Goal: Information Seeking & Learning: Find specific fact

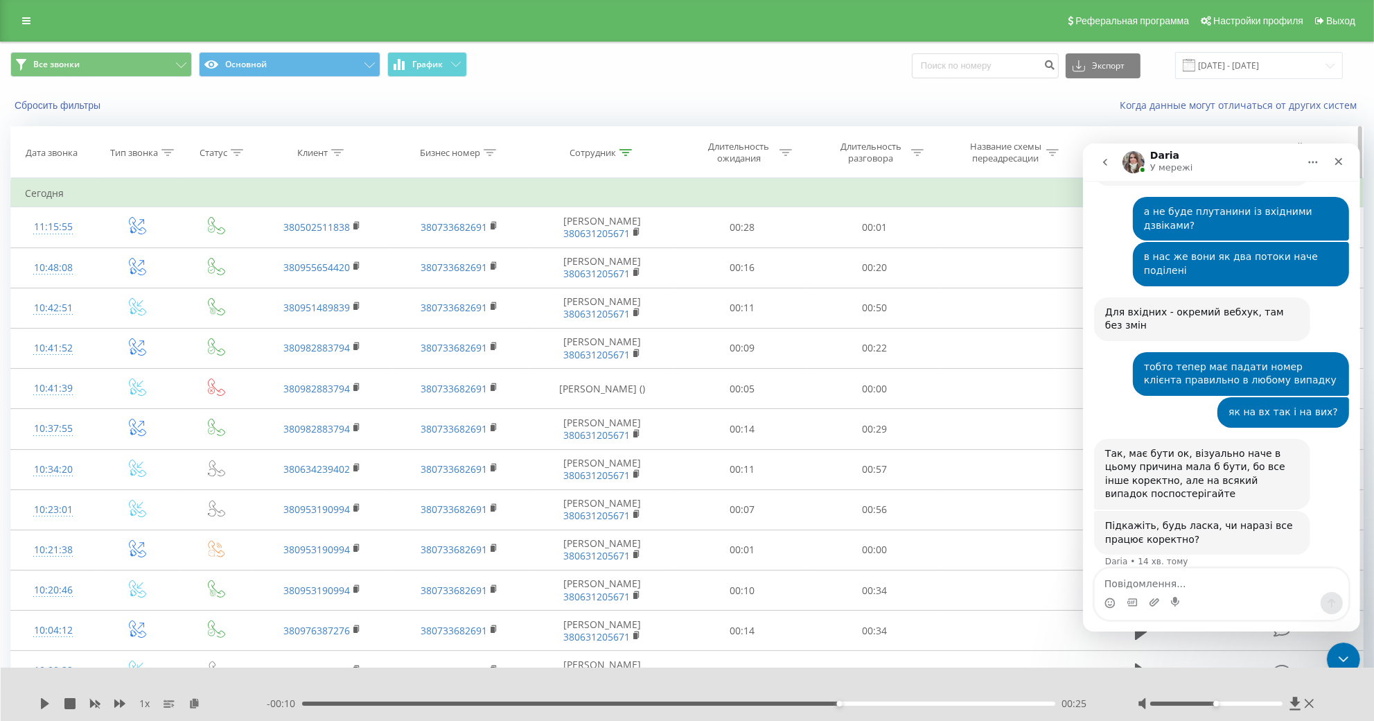
drag, startPoint x: 627, startPoint y: 153, endPoint x: 627, endPoint y: 178, distance: 24.9
click at [626, 153] on div at bounding box center [625, 153] width 12 height 12
drag, startPoint x: 612, startPoint y: 258, endPoint x: 452, endPoint y: 264, distance: 160.9
click at [542, 264] on input "[PERSON_NAME] [PERSON_NAME]" at bounding box center [603, 252] width 122 height 24
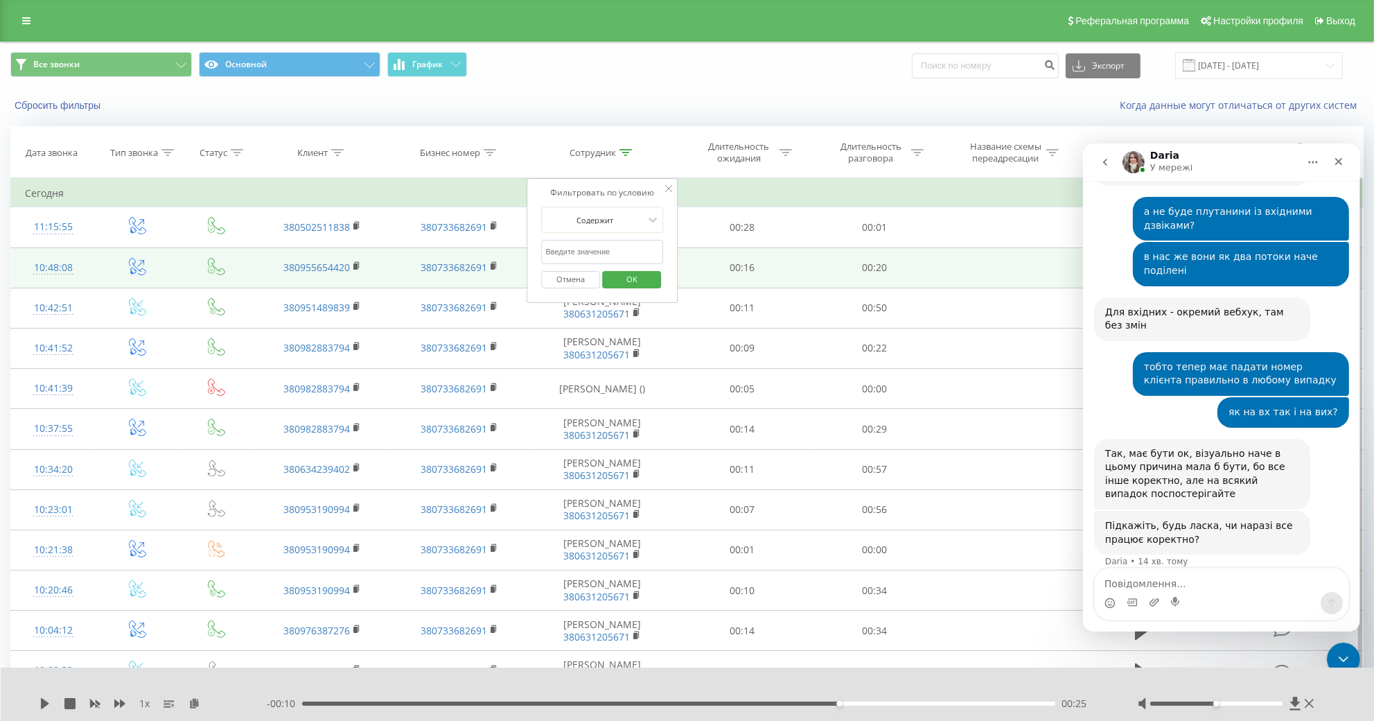
click button "OK" at bounding box center [631, 279] width 59 height 17
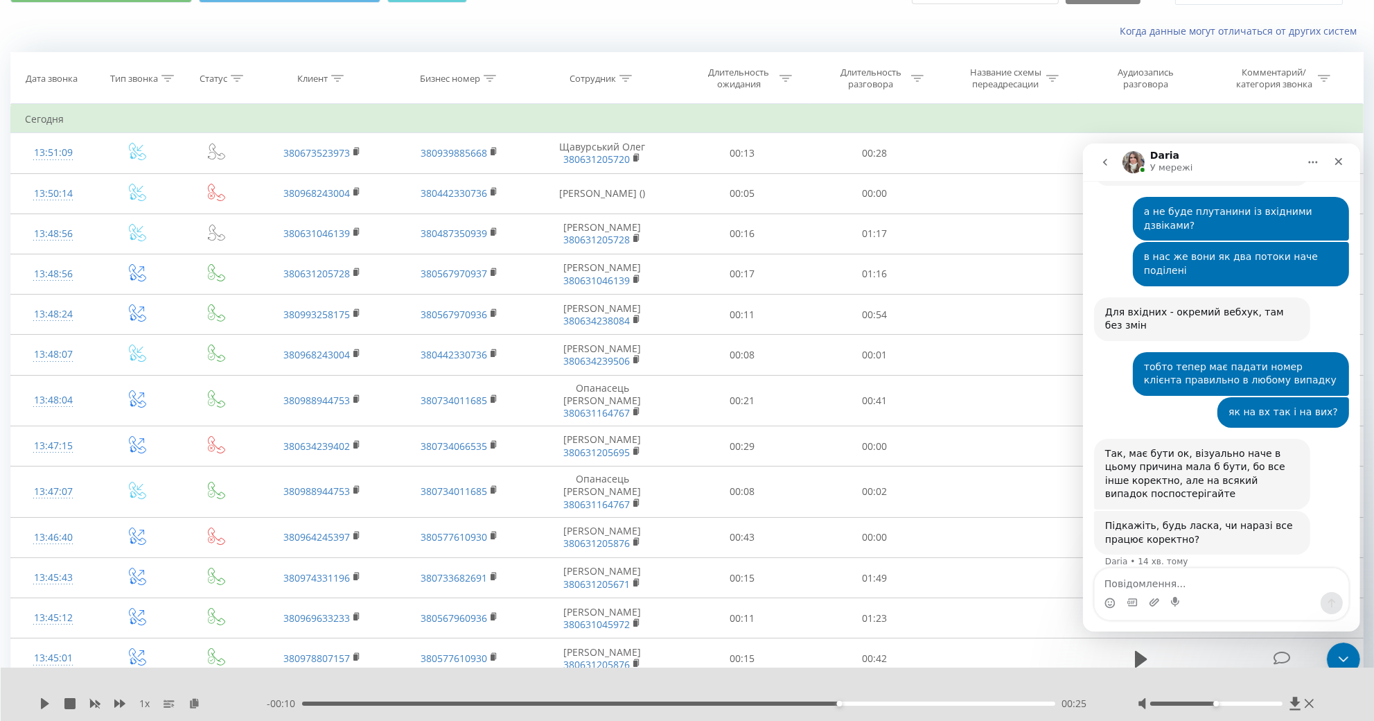
scroll to position [148, 0]
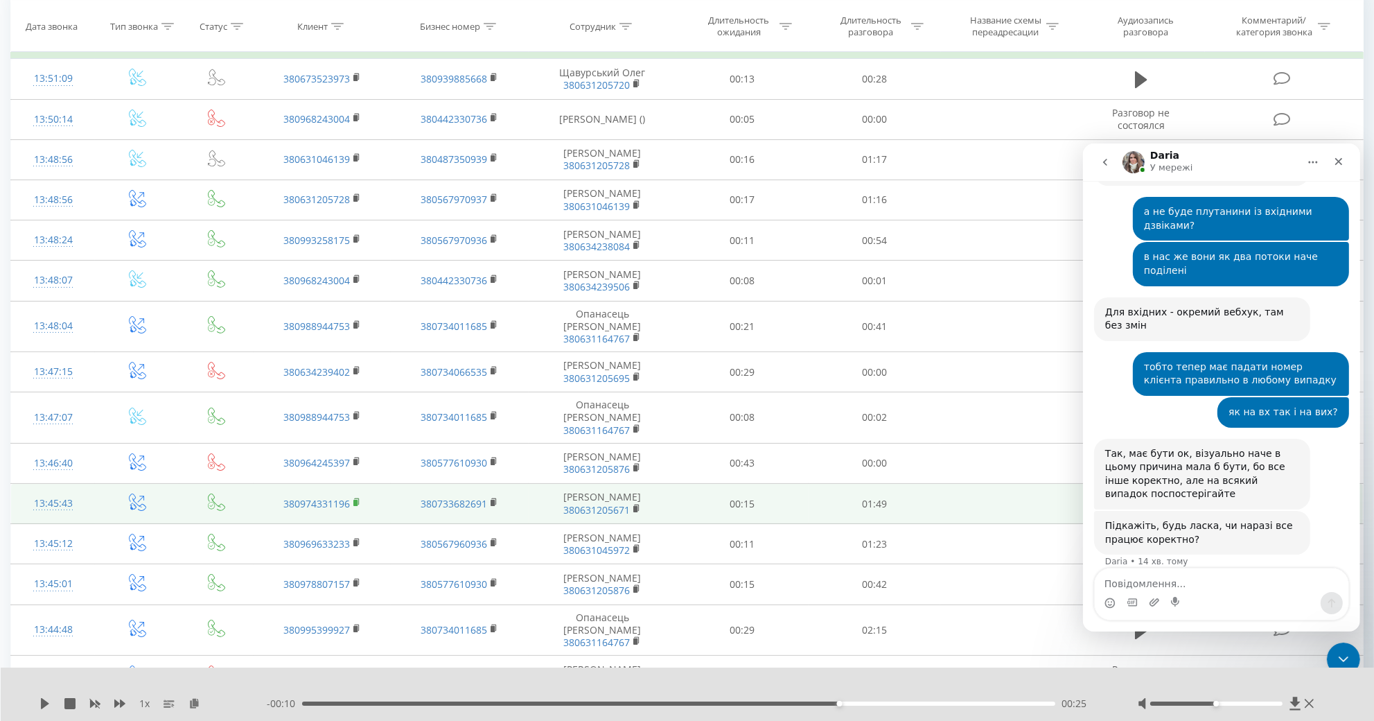
click at [355, 499] on rect at bounding box center [355, 502] width 4 height 6
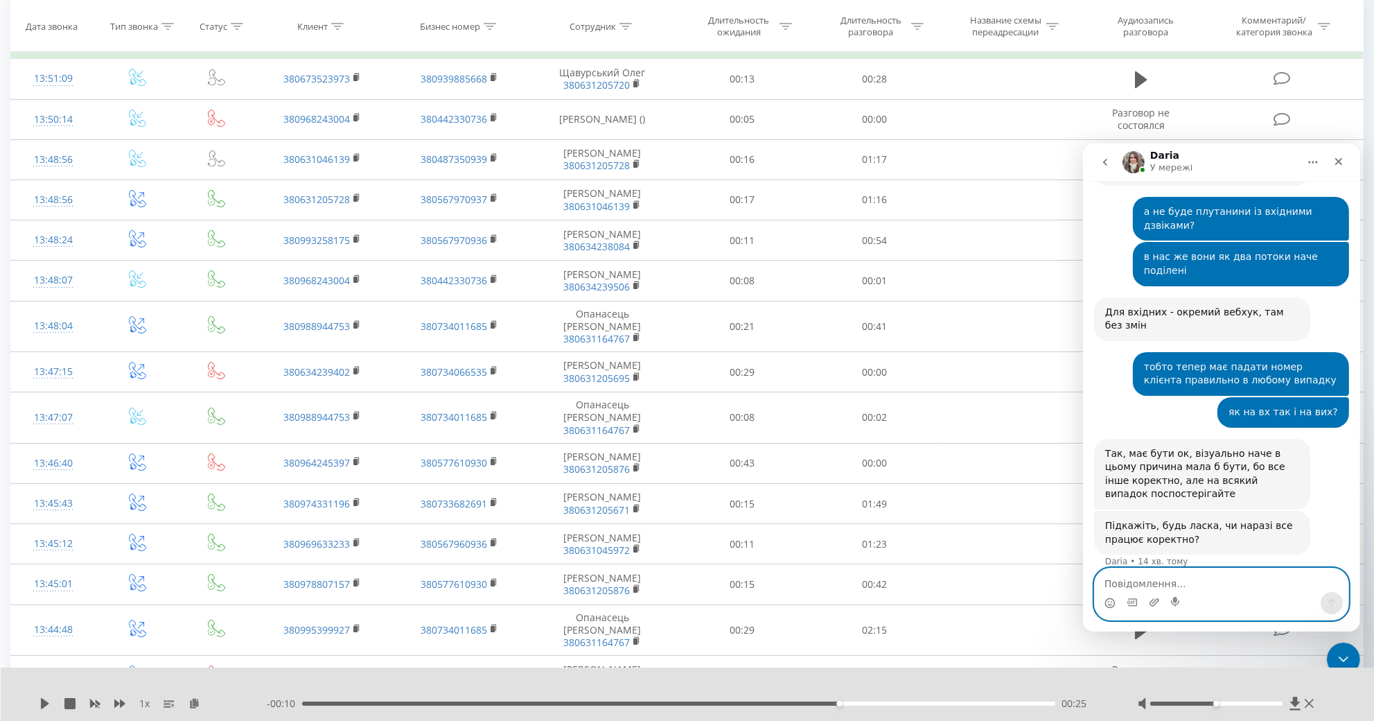
click at [1183, 576] on textarea "Повідомлення..." at bounding box center [1221, 579] width 254 height 24
type textarea "так дякую"
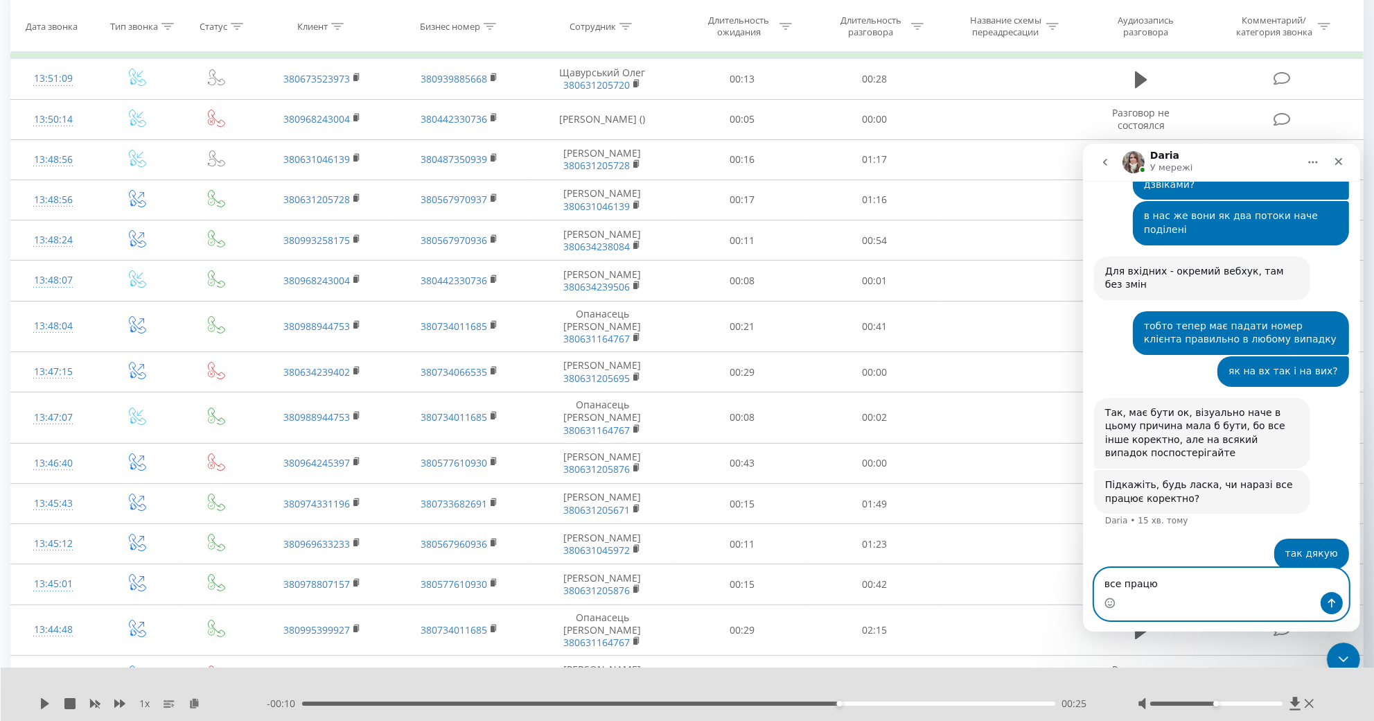
type textarea "все працює"
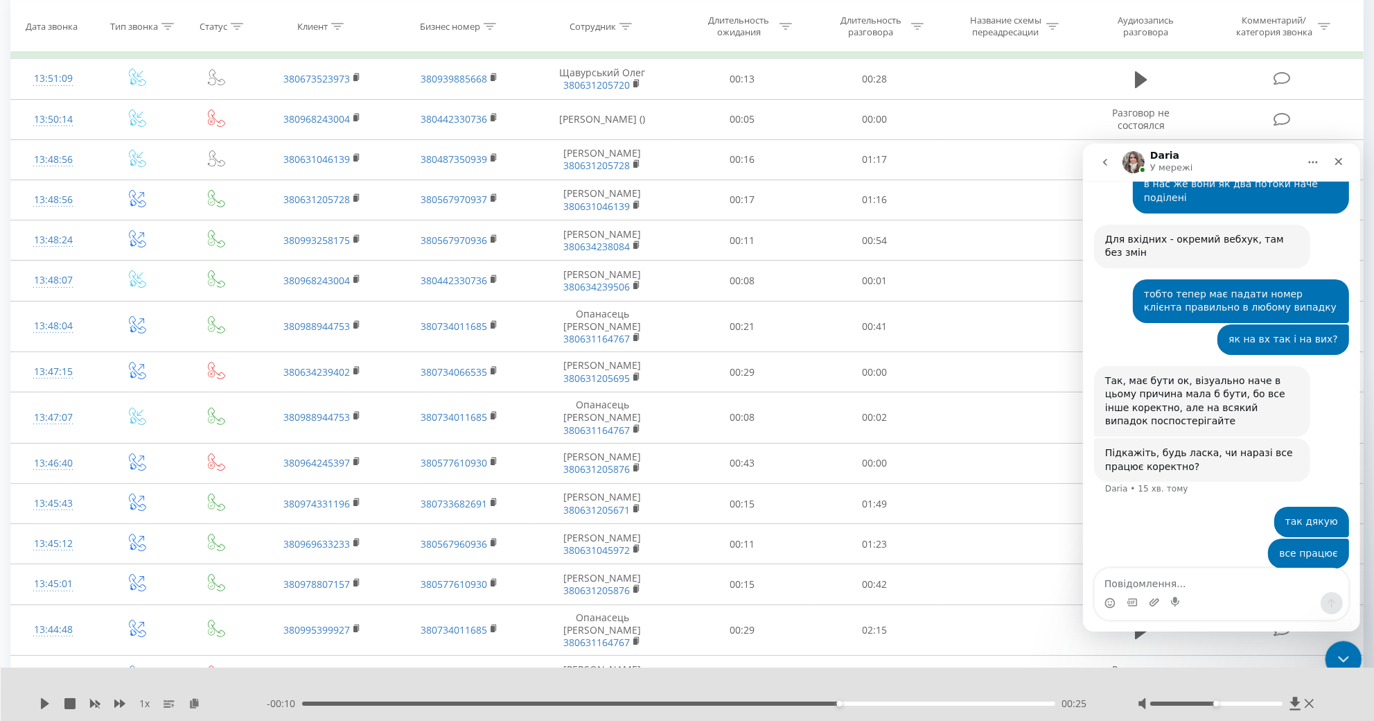
drag, startPoint x: 2669, startPoint y: 1282, endPoint x: 1341, endPoint y: 640, distance: 1475.2
click at [1341, 643] on div "Закрити програму для спілкування Intercom" at bounding box center [1341, 656] width 33 height 33
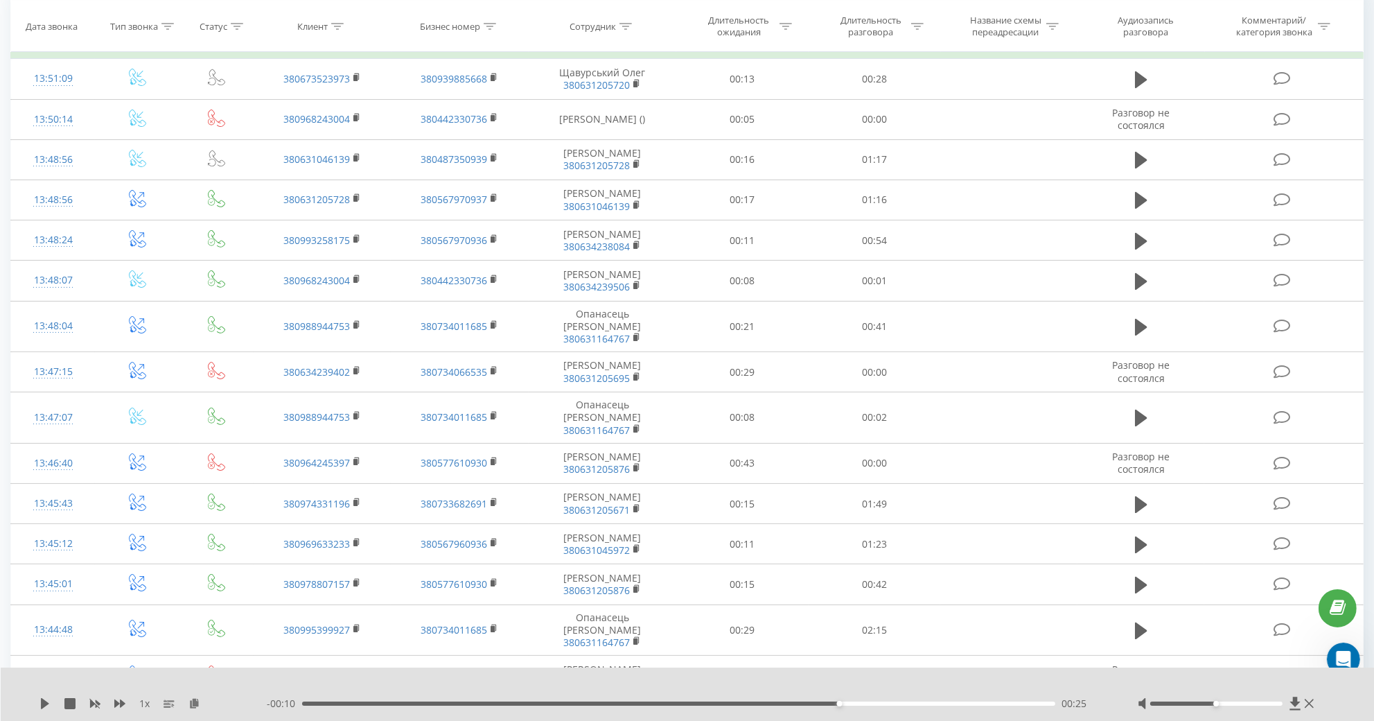
scroll to position [0, 0]
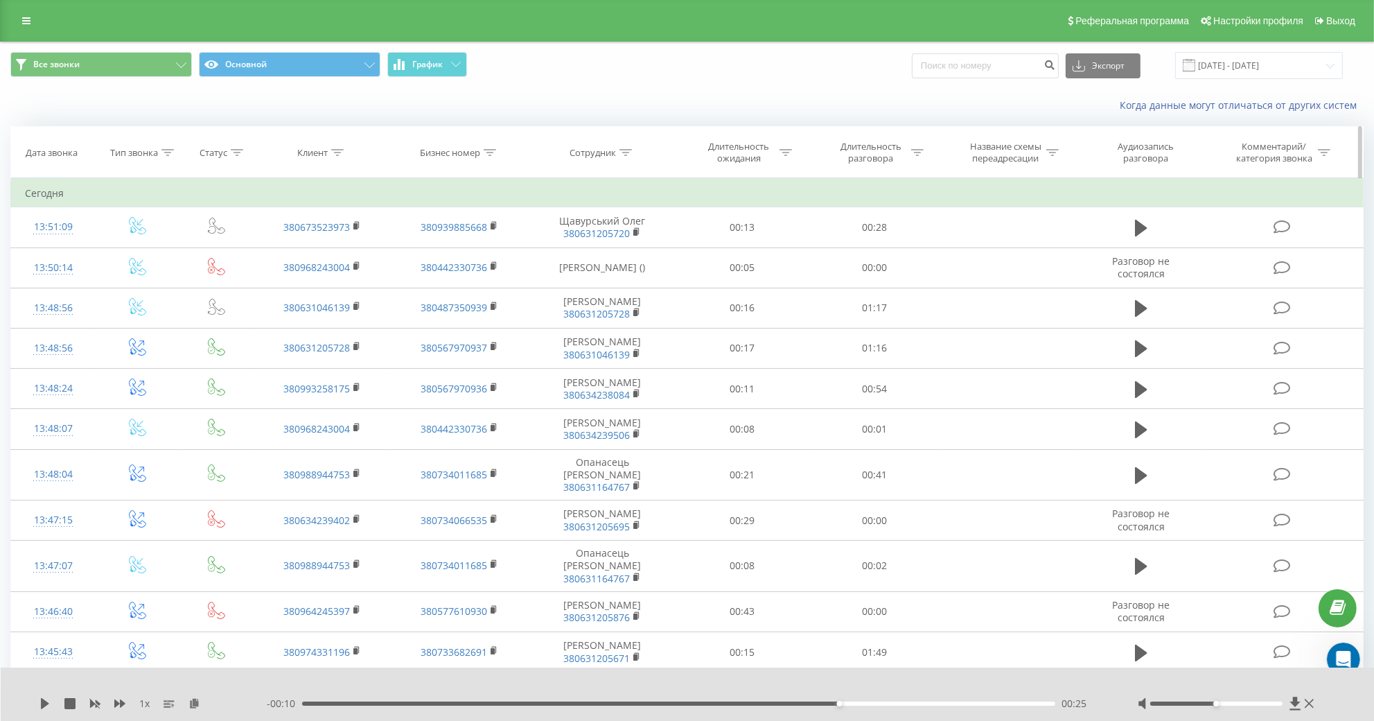
click at [628, 156] on icon at bounding box center [625, 152] width 12 height 7
click at [602, 263] on input "text" at bounding box center [603, 252] width 122 height 24
click button "OK" at bounding box center [631, 279] width 59 height 17
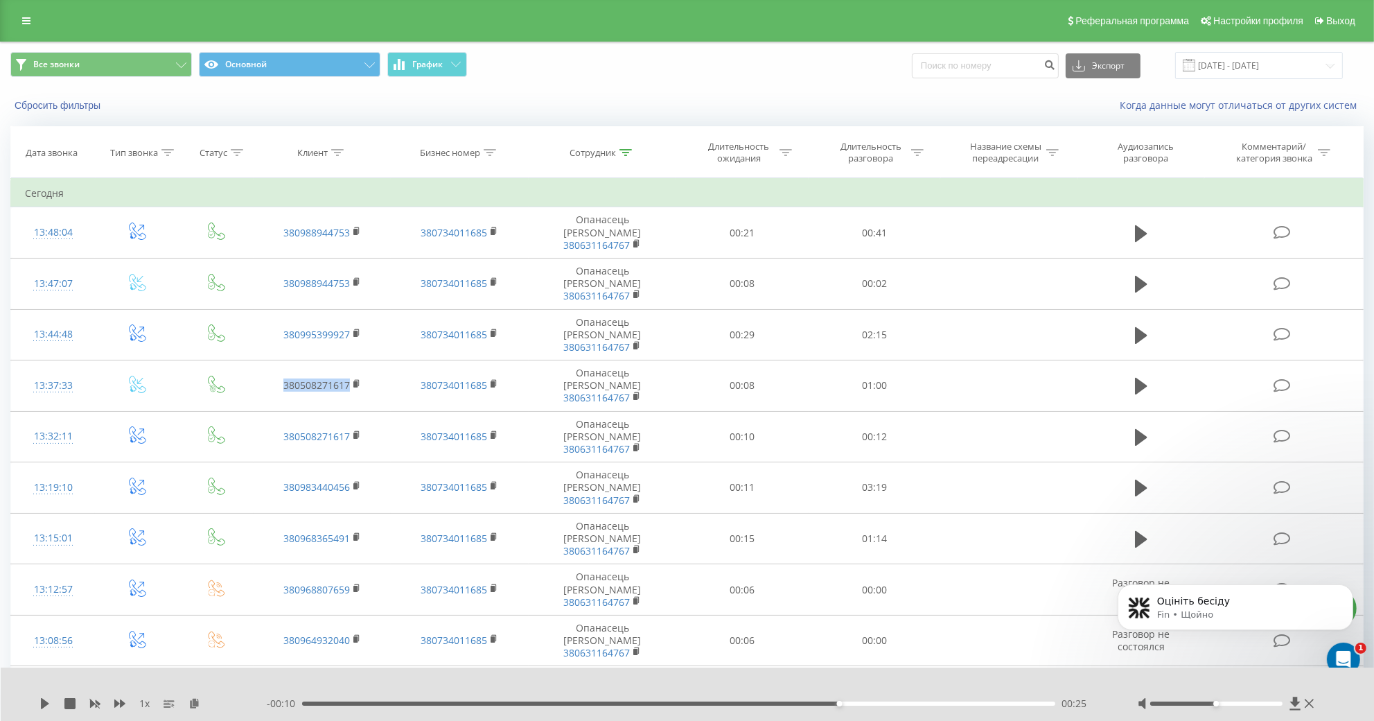
scroll to position [1943, 0]
click at [1176, 605] on p "Оцініть бесіду" at bounding box center [1245, 601] width 179 height 14
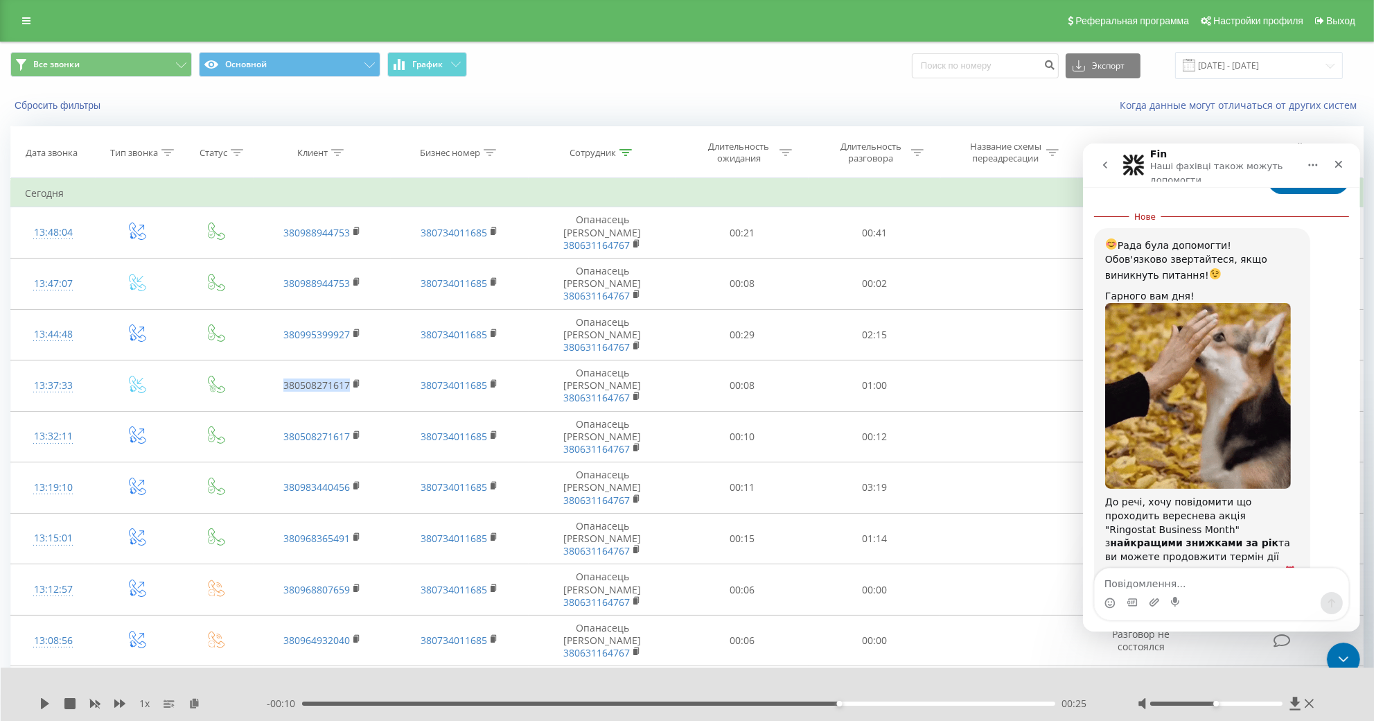
scroll to position [1966, 0]
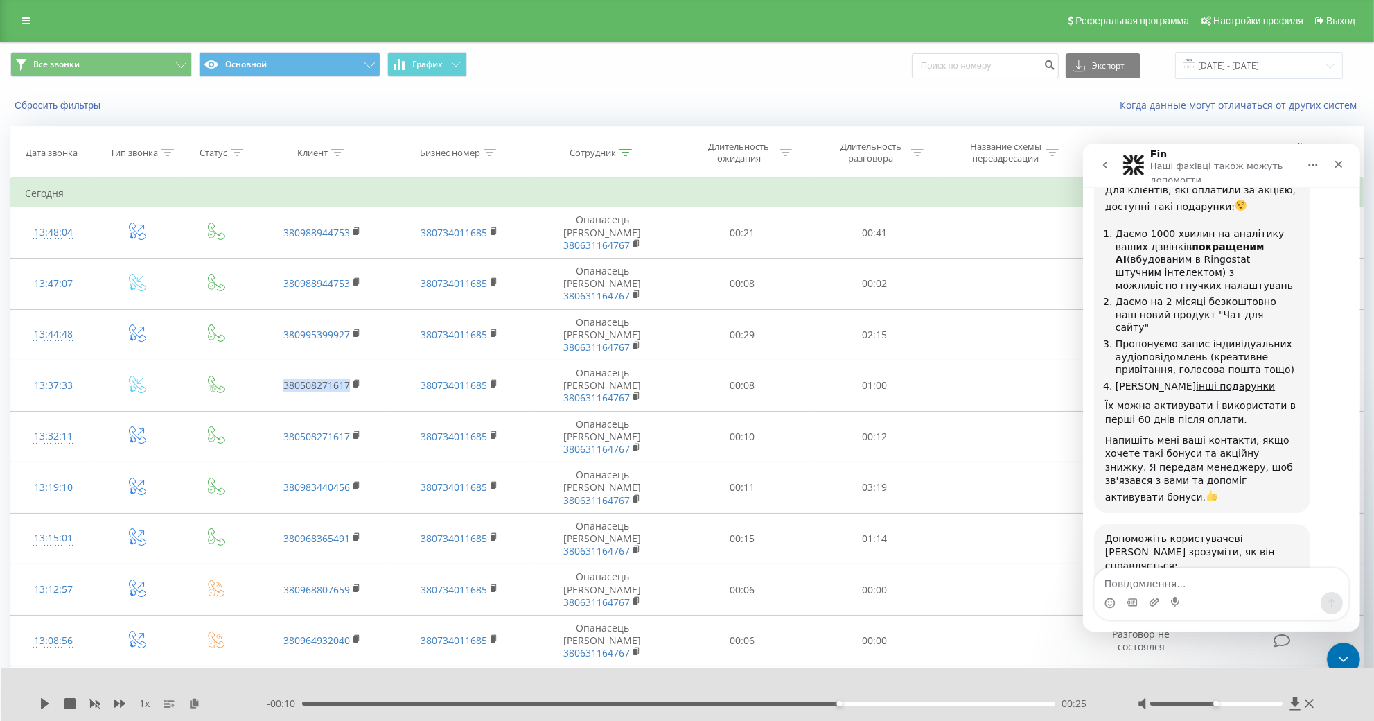
click at [1246, 619] on span "Чудово" at bounding box center [1255, 631] width 25 height 25
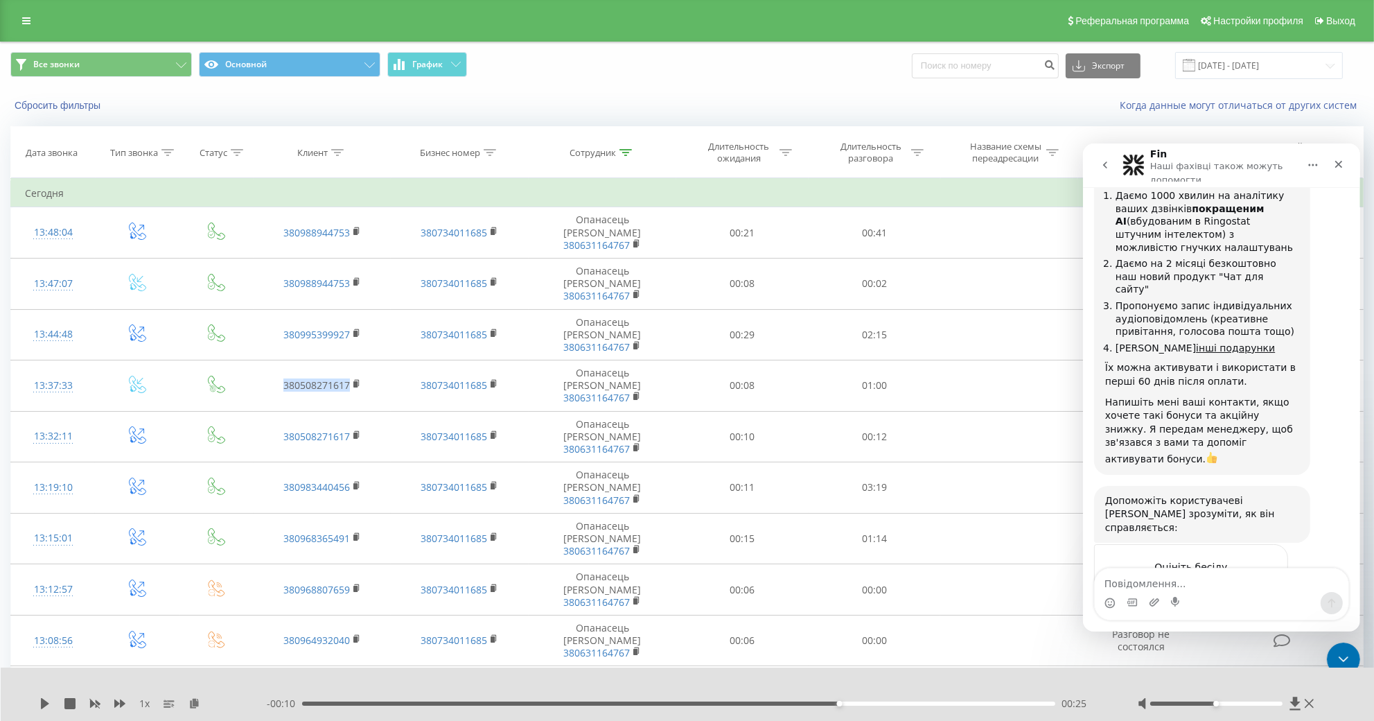
click at [1266, 630] on div "Надіслати" at bounding box center [1262, 644] width 28 height 28
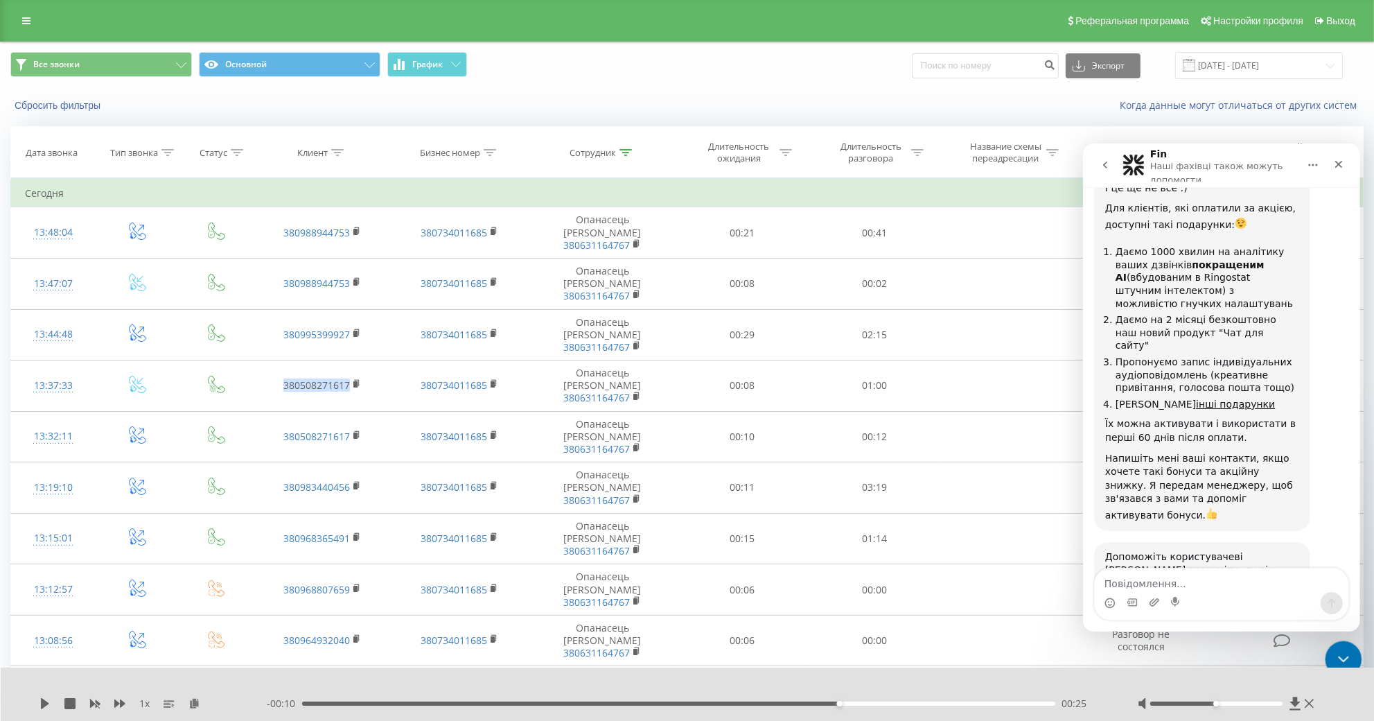
click at [1345, 649] on icon "Закрити програму для спілкування Intercom" at bounding box center [1341, 656] width 17 height 17
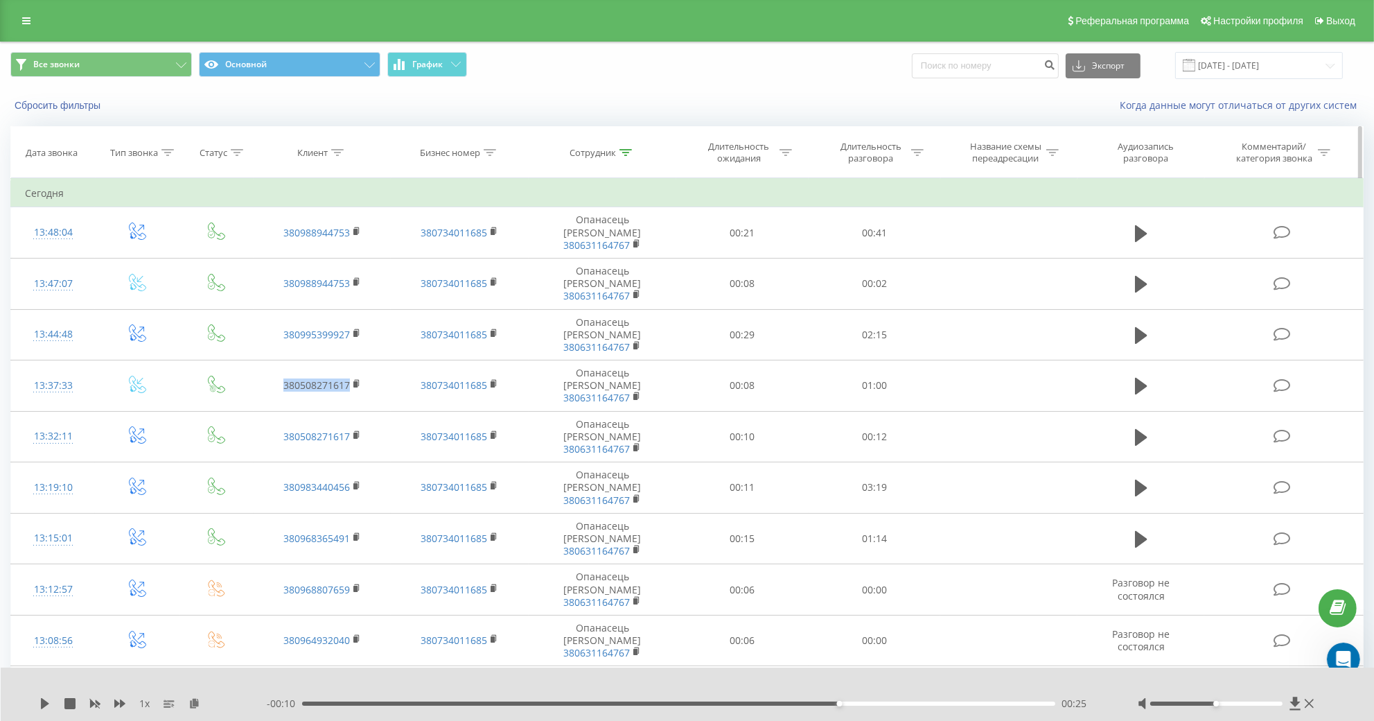
click at [628, 156] on icon at bounding box center [625, 152] width 12 height 7
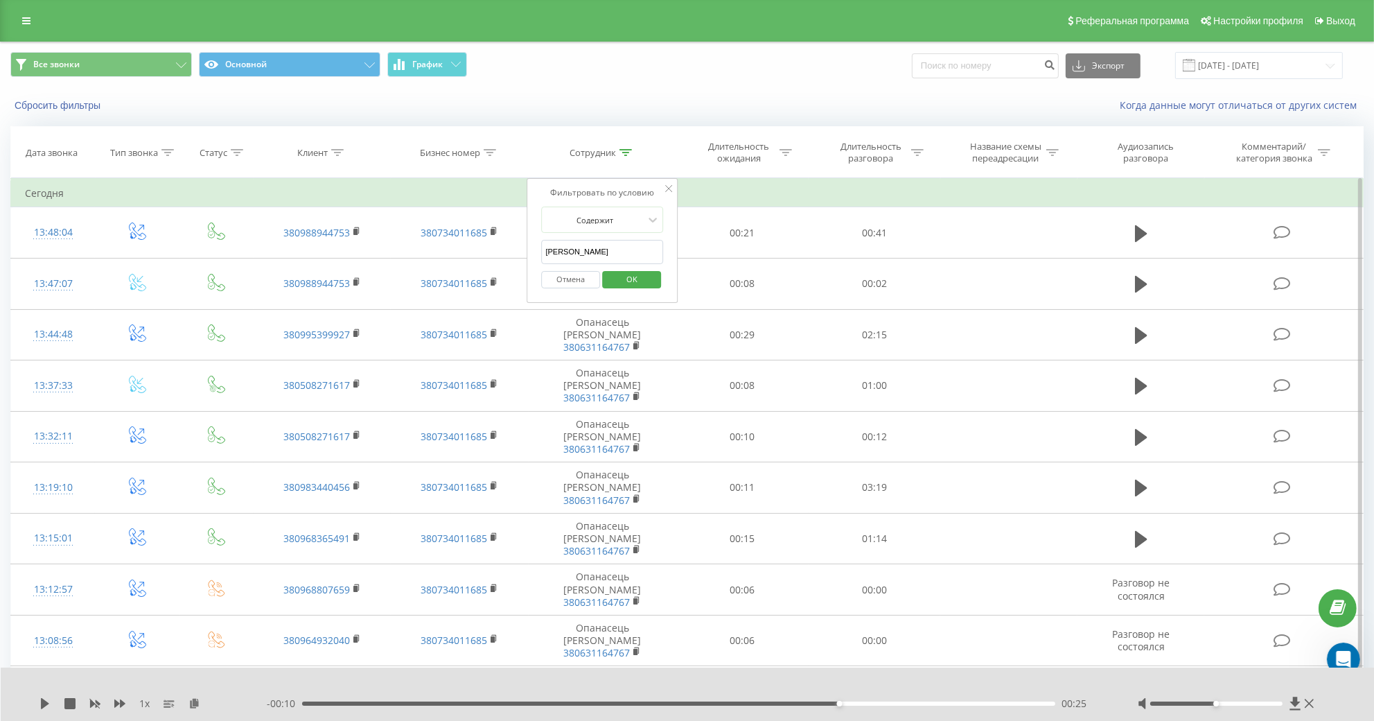
scroll to position [2004, 0]
drag, startPoint x: 622, startPoint y: 267, endPoint x: 519, endPoint y: 251, distance: 104.5
click at [542, 251] on input "[PERSON_NAME]" at bounding box center [603, 252] width 122 height 24
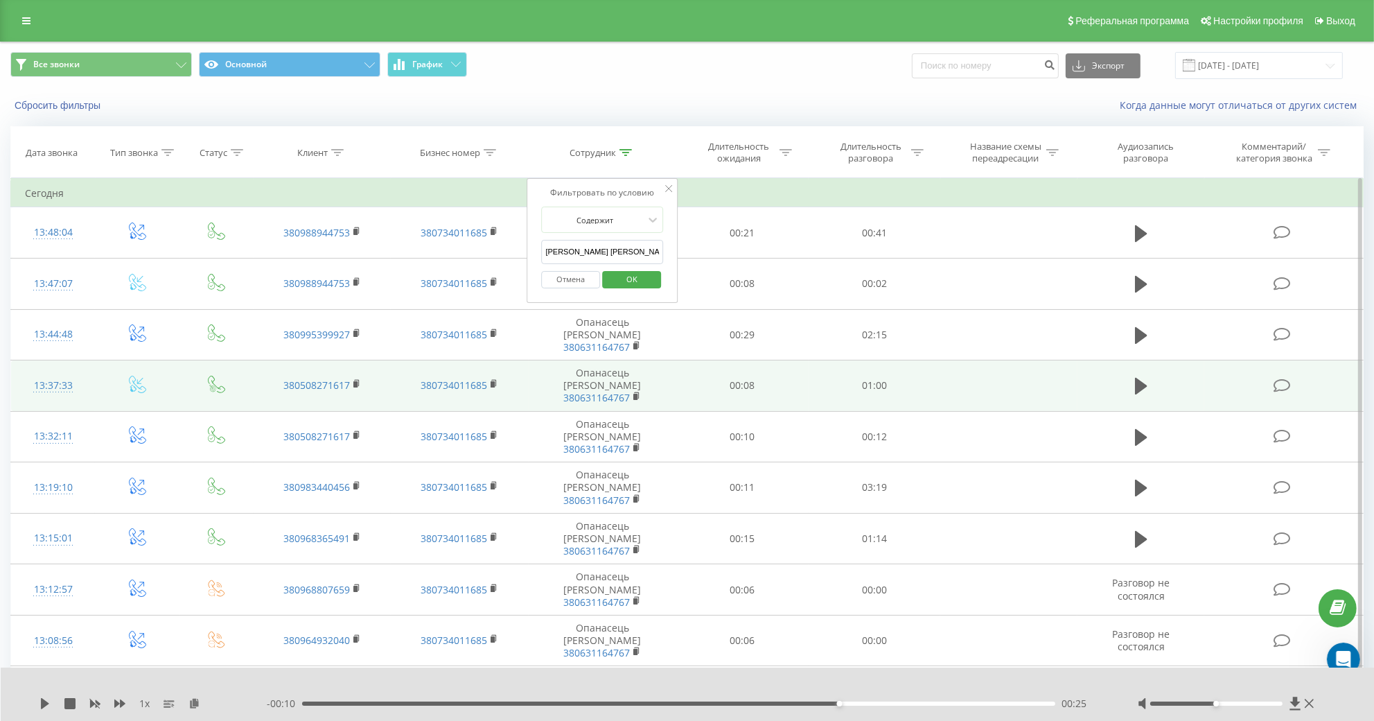
click button "OK" at bounding box center [631, 279] width 59 height 17
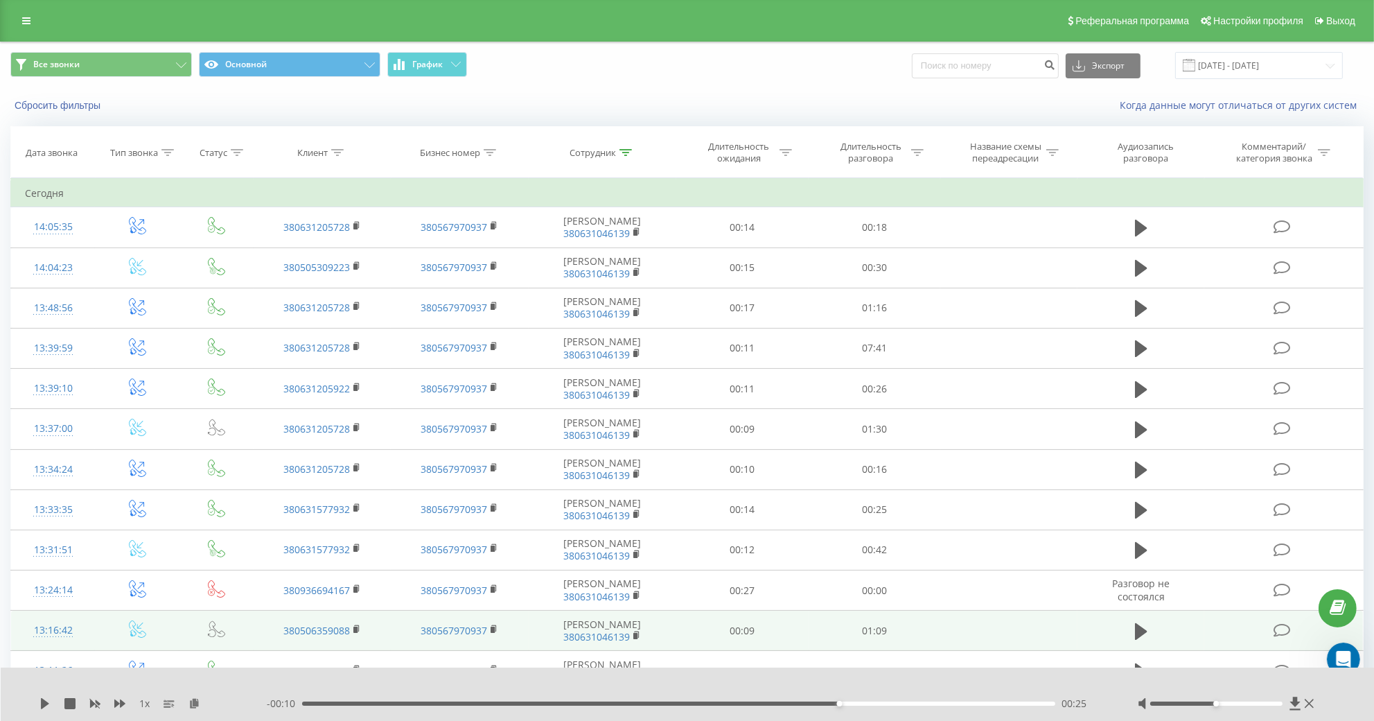
click at [353, 642] on td "380506359088" at bounding box center [322, 630] width 137 height 40
click at [357, 634] on icon at bounding box center [357, 629] width 8 height 10
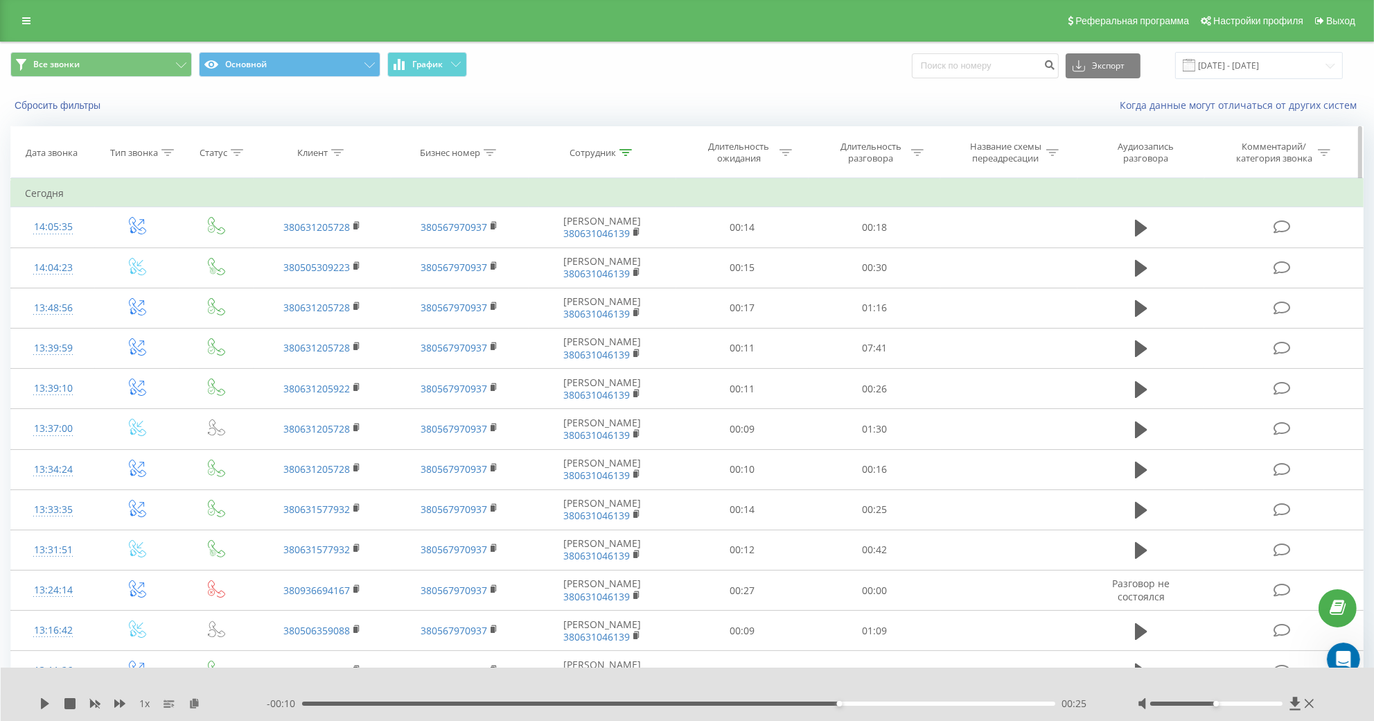
click at [632, 159] on div at bounding box center [625, 153] width 12 height 12
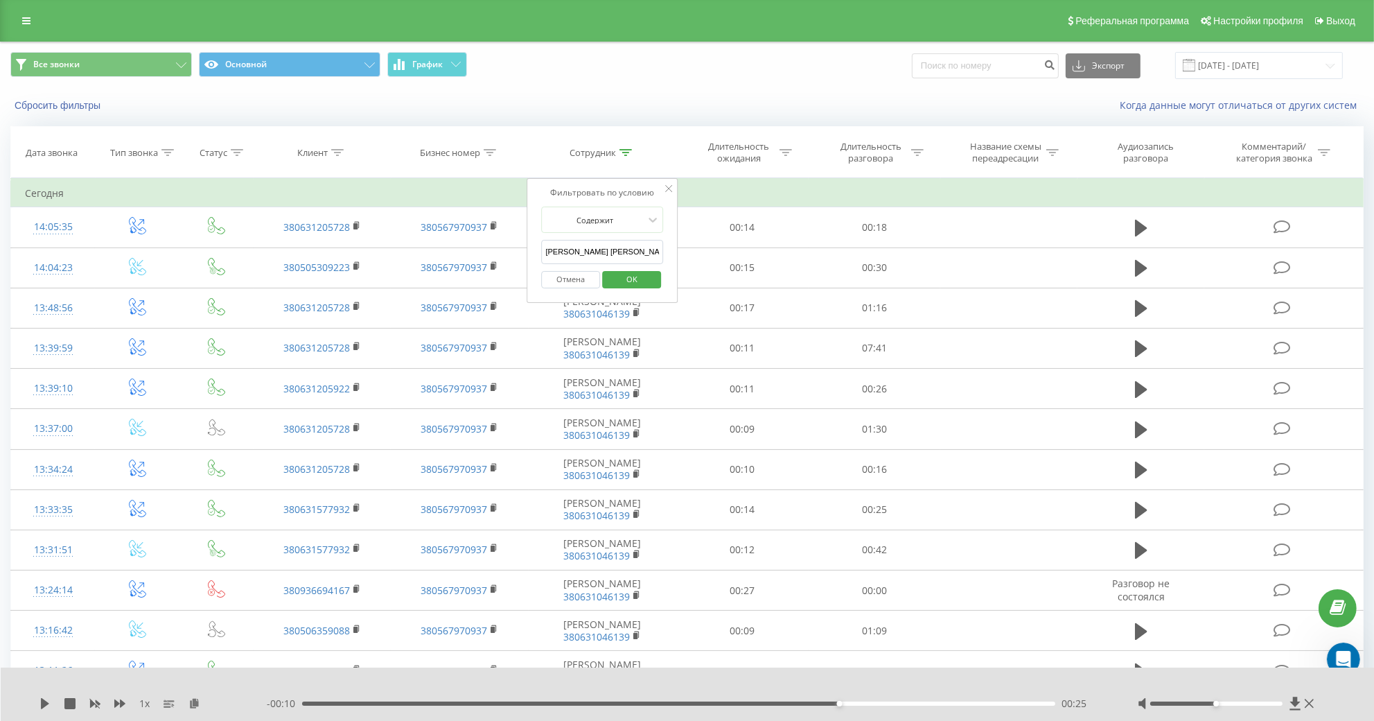
drag, startPoint x: 591, startPoint y: 265, endPoint x: 517, endPoint y: 270, distance: 74.2
click at [542, 264] on input "[PERSON_NAME] [PERSON_NAME]" at bounding box center [603, 252] width 122 height 24
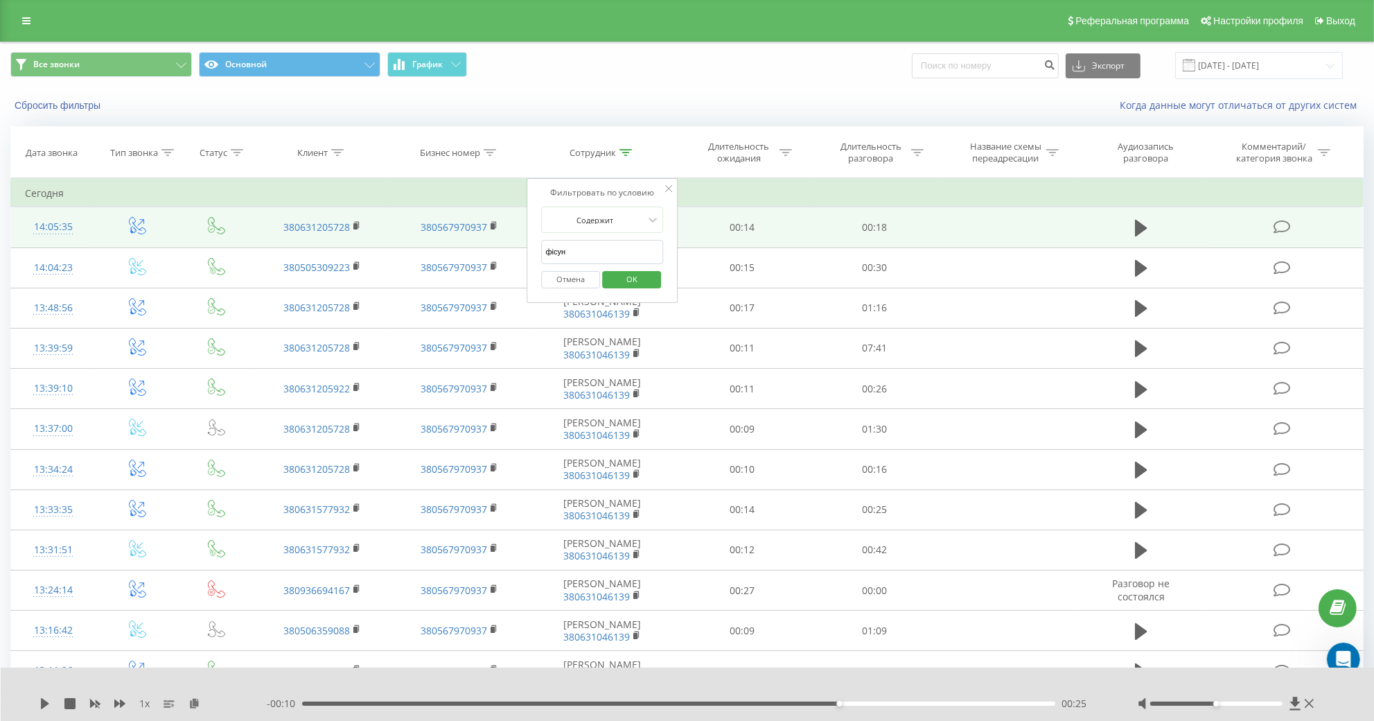
click button "OK" at bounding box center [631, 279] width 59 height 17
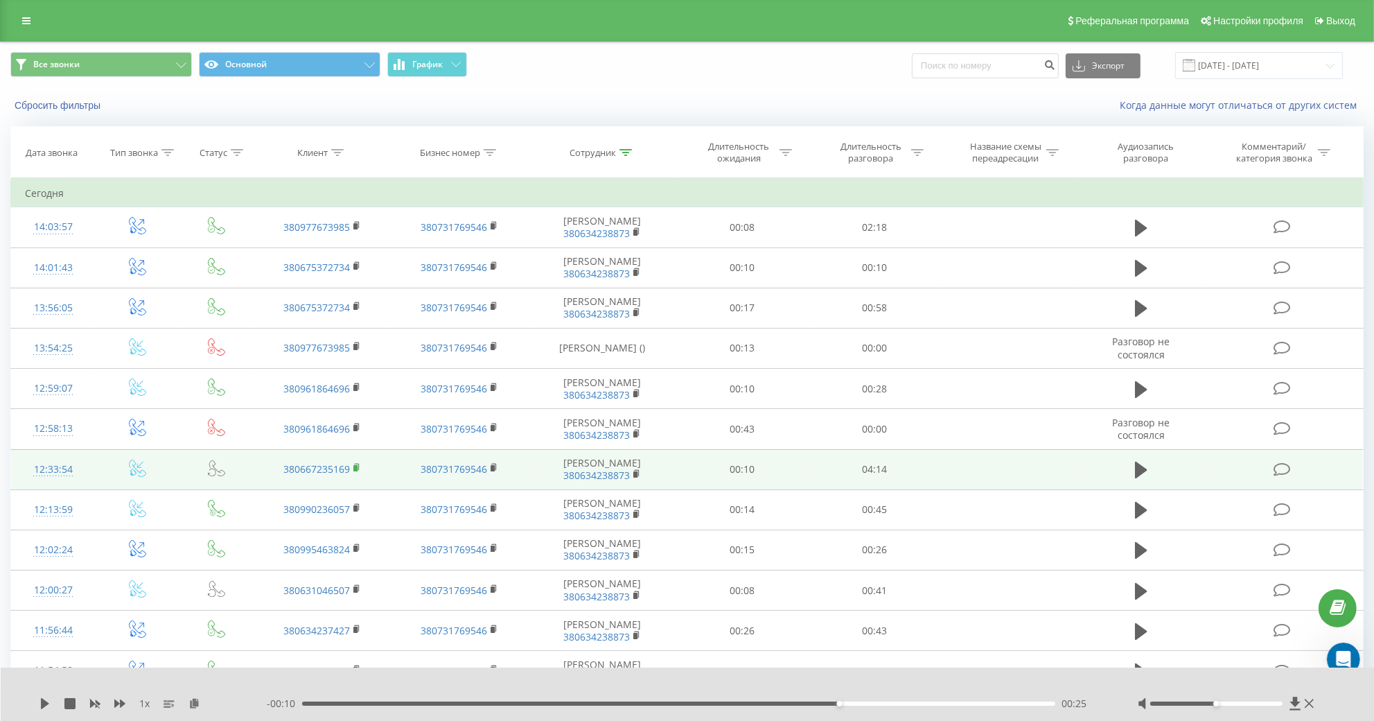
click at [357, 471] on rect at bounding box center [355, 468] width 4 height 6
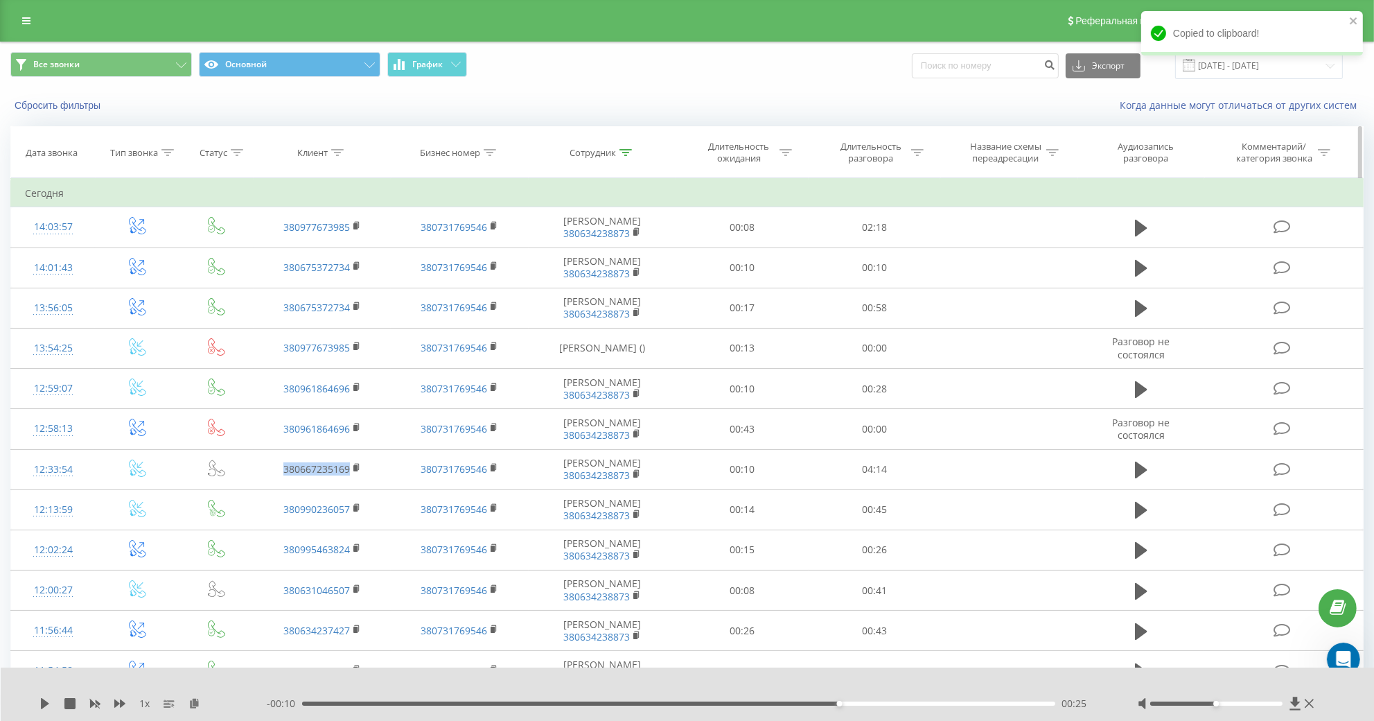
click at [631, 159] on div at bounding box center [625, 153] width 12 height 12
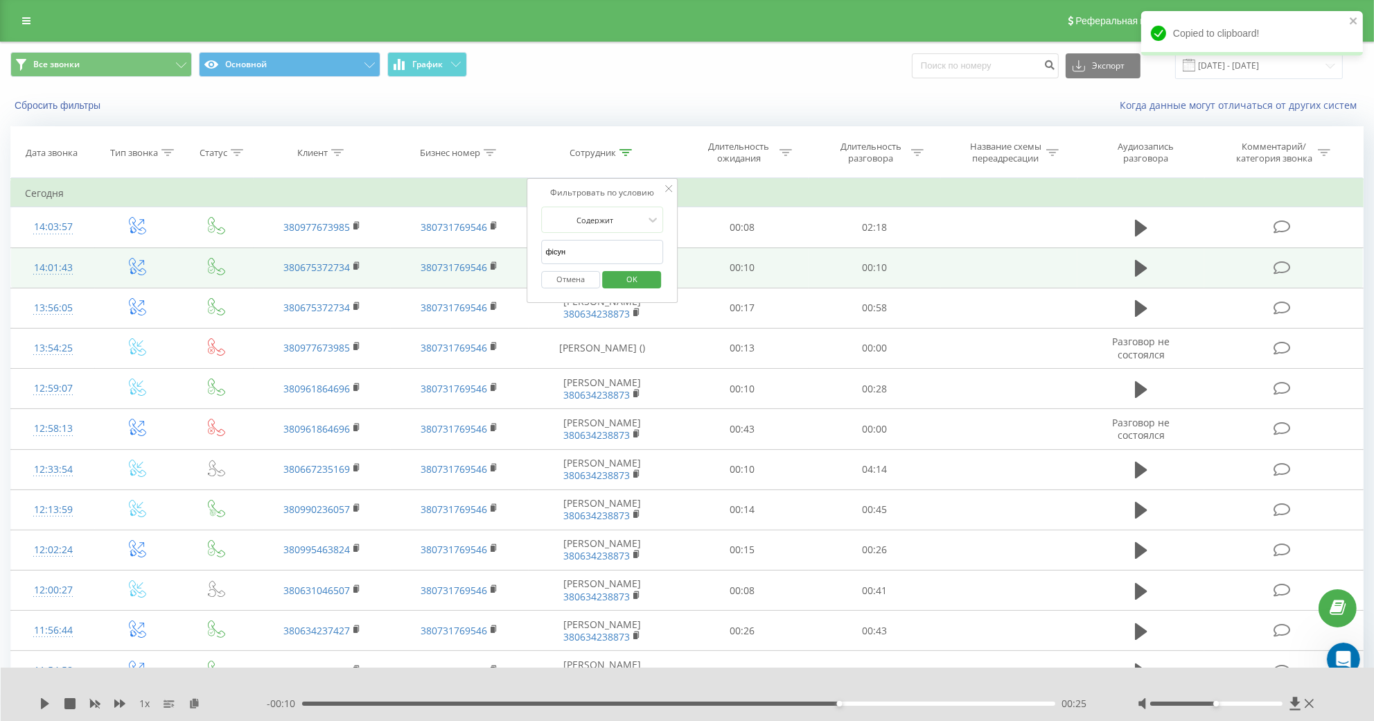
drag, startPoint x: 585, startPoint y: 264, endPoint x: 493, endPoint y: 267, distance: 92.2
click at [542, 264] on input "фісун" at bounding box center [603, 252] width 122 height 24
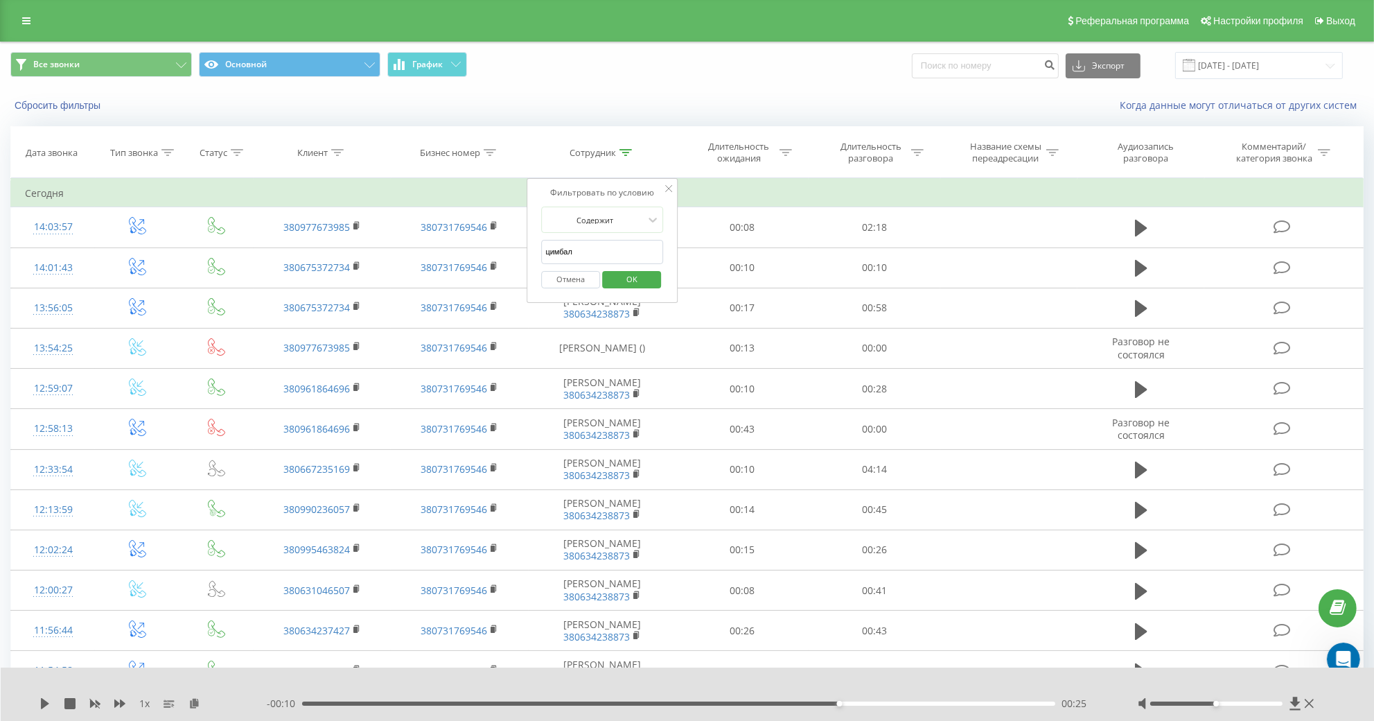
click button "OK" at bounding box center [631, 279] width 59 height 17
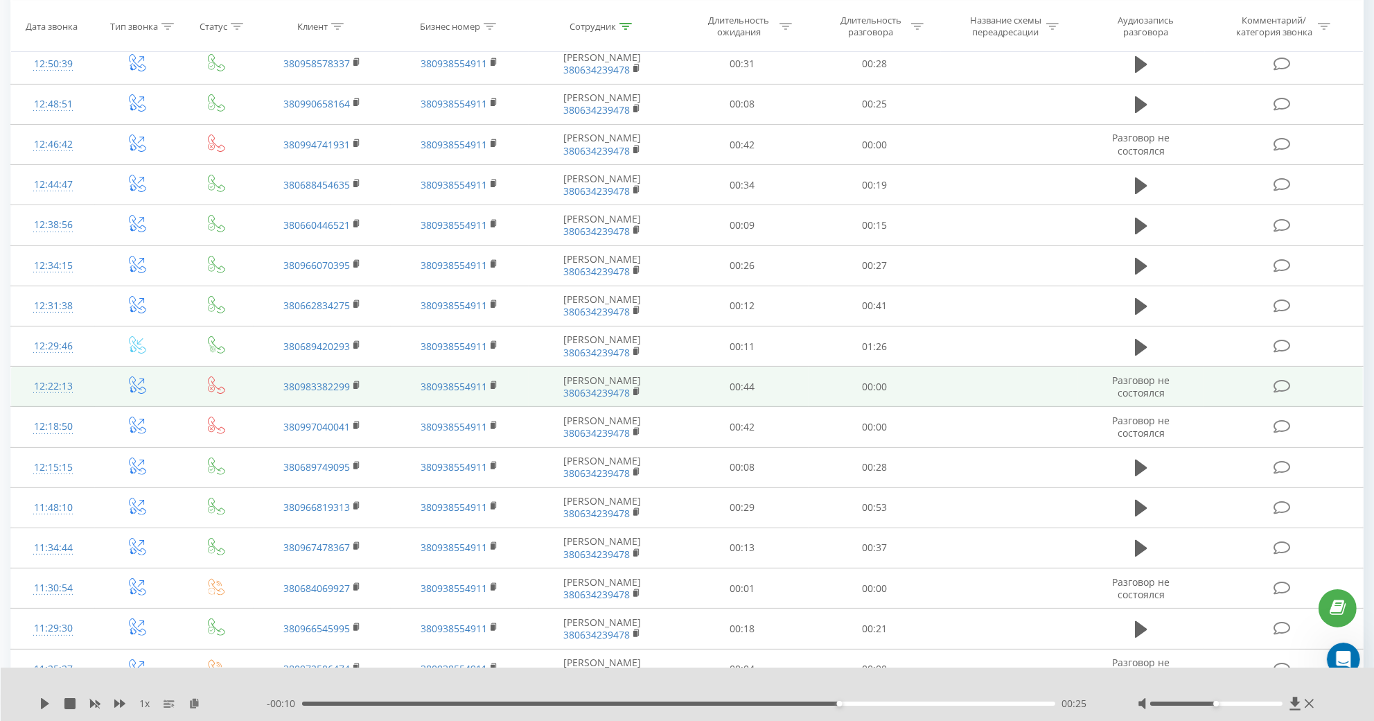
scroll to position [560, 0]
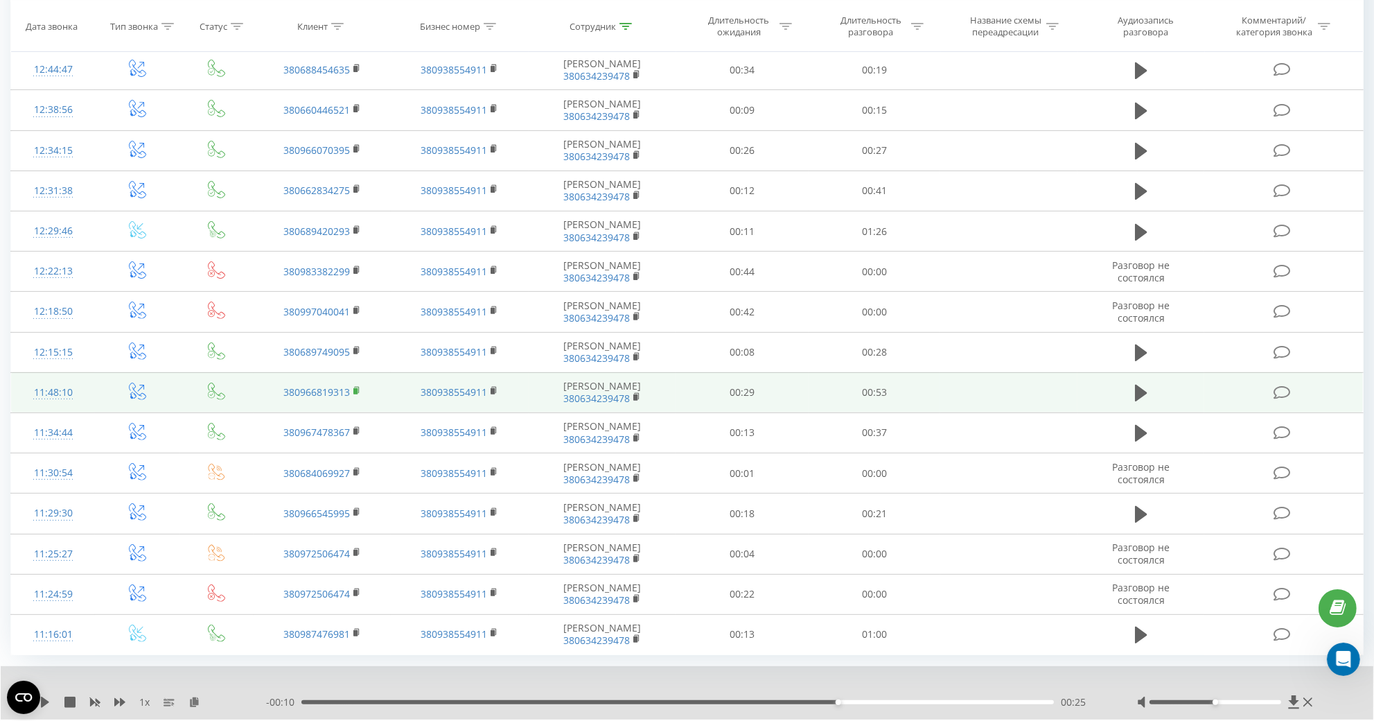
click at [355, 394] on rect at bounding box center [355, 391] width 4 height 6
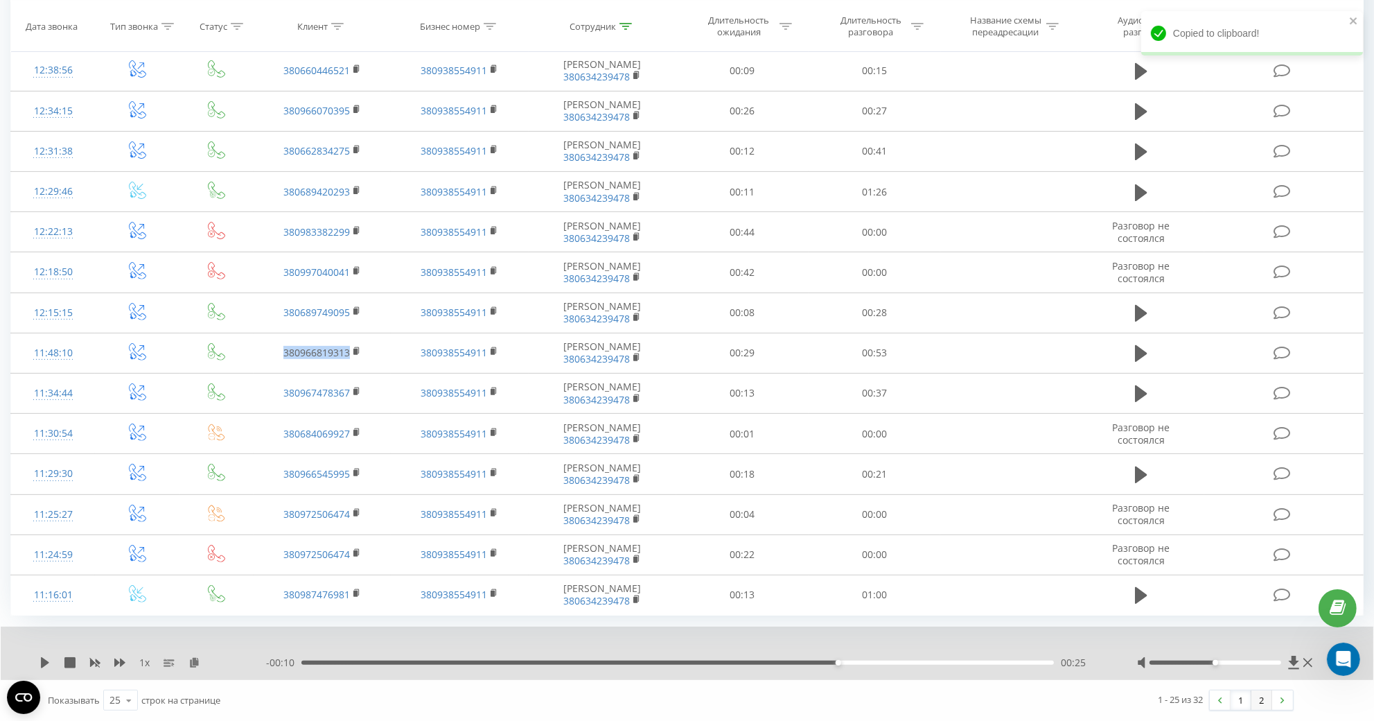
click at [1264, 697] on link "2" at bounding box center [1261, 699] width 21 height 19
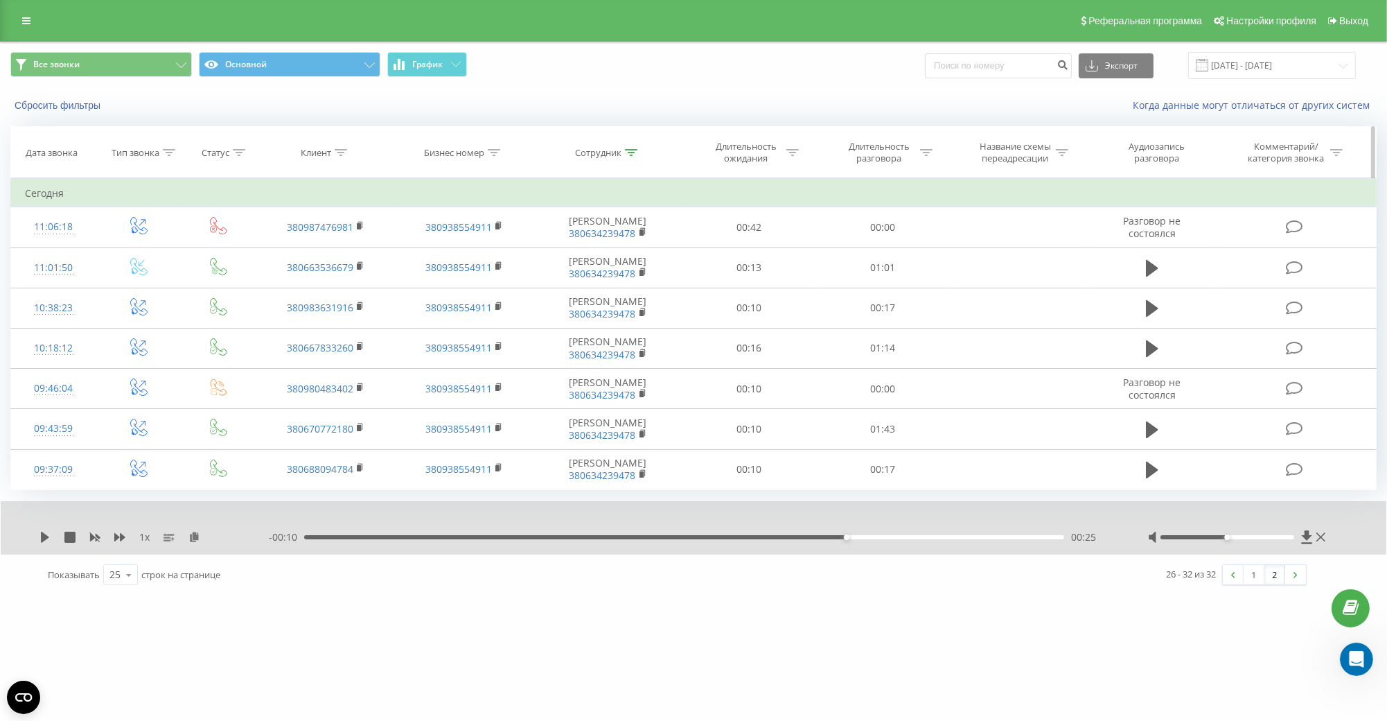
click at [629, 156] on icon at bounding box center [631, 152] width 12 height 7
drag, startPoint x: 589, startPoint y: 260, endPoint x: 489, endPoint y: 263, distance: 99.8
click at [547, 263] on input "цимбал" at bounding box center [608, 252] width 122 height 24
type input "[PERSON_NAME] [PERSON_NAME]"
click button "OK" at bounding box center [637, 279] width 59 height 17
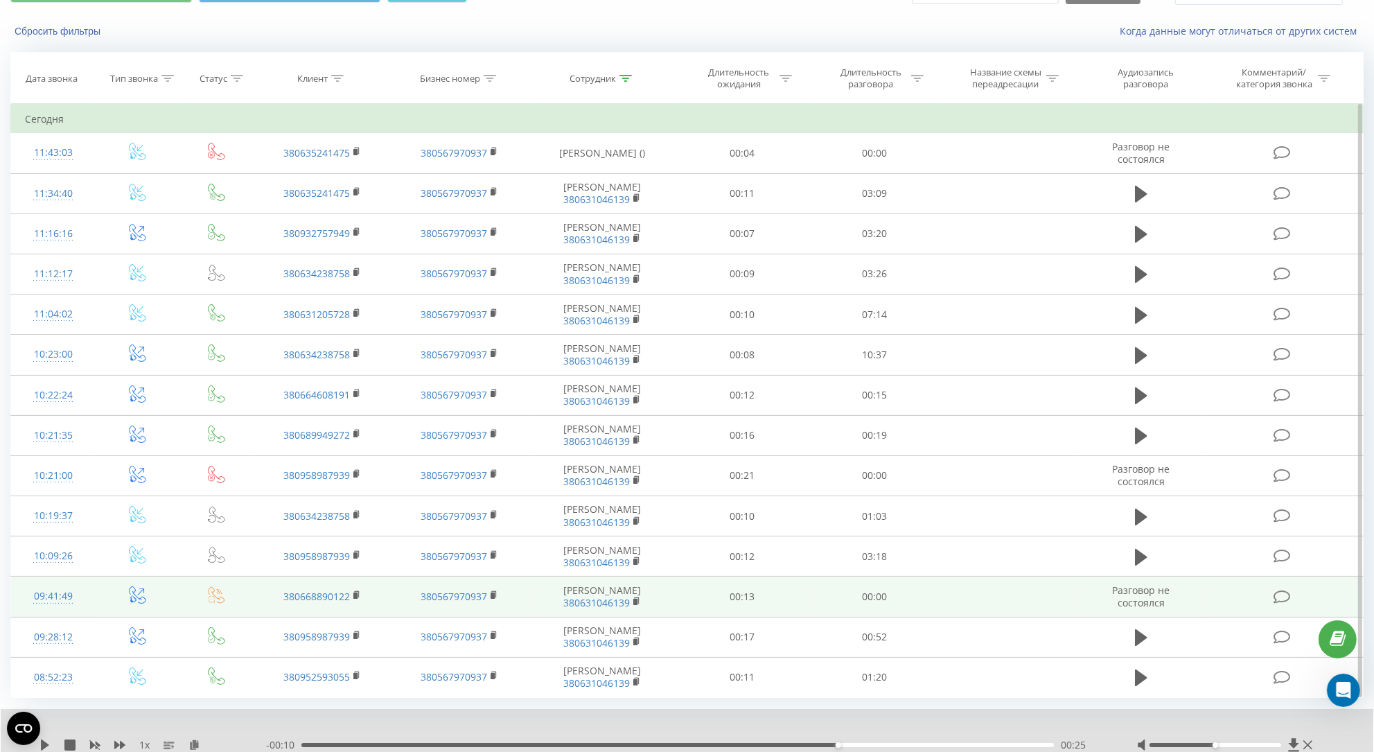
scroll to position [138, 0]
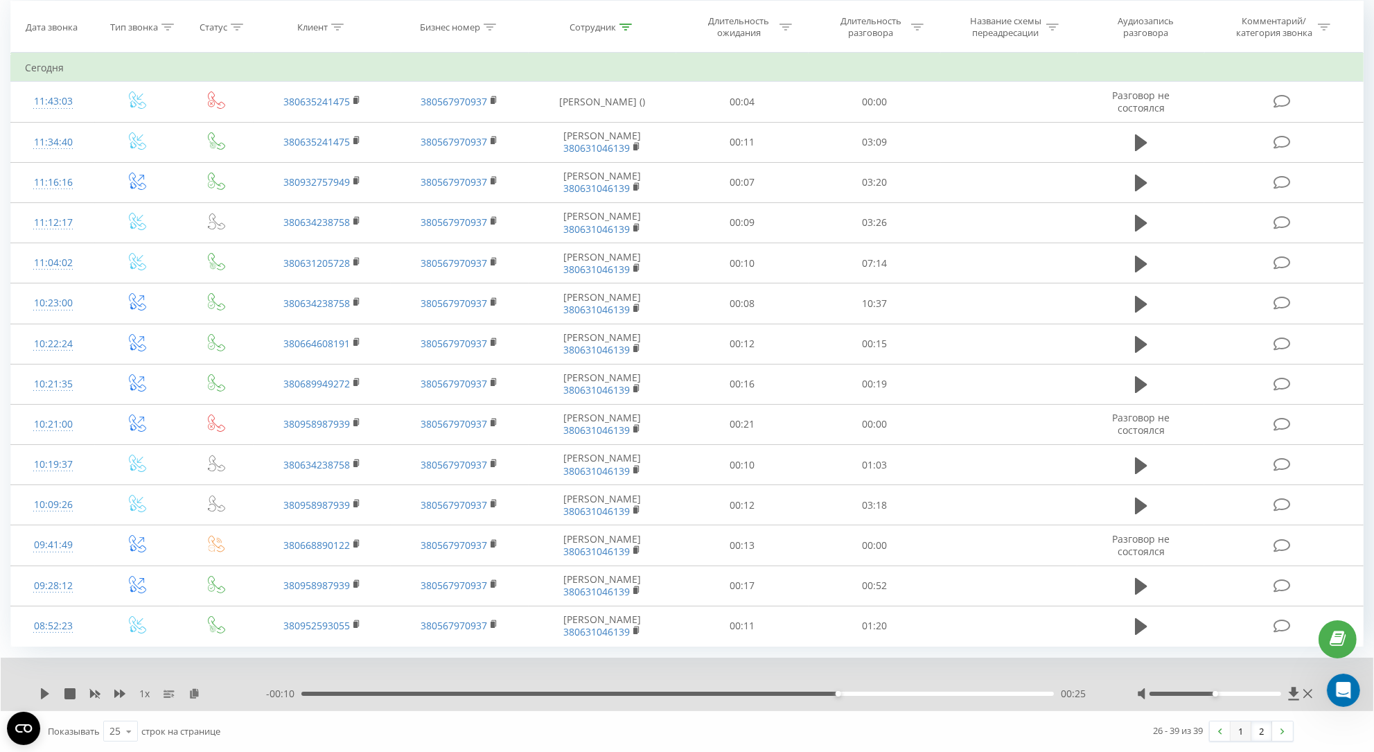
click at [1233, 720] on link "1" at bounding box center [1240, 730] width 21 height 19
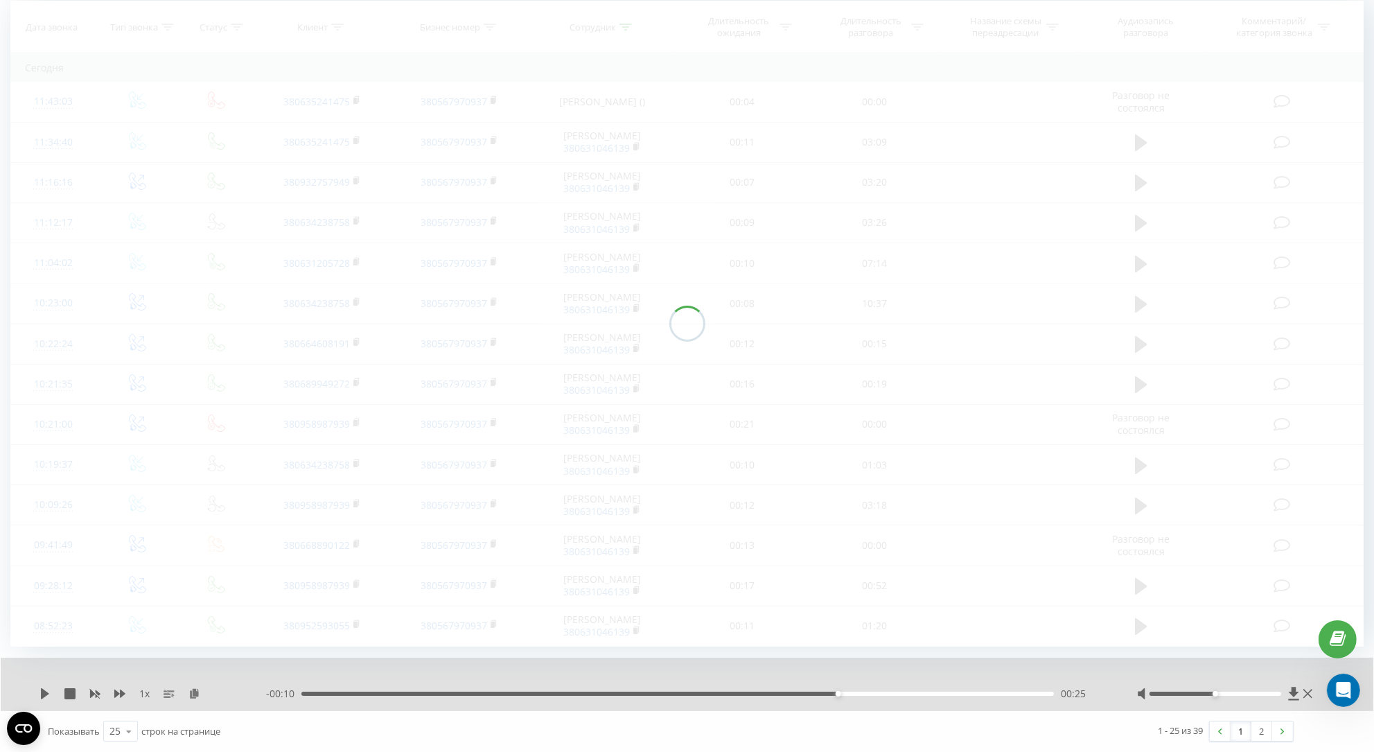
scroll to position [91, 0]
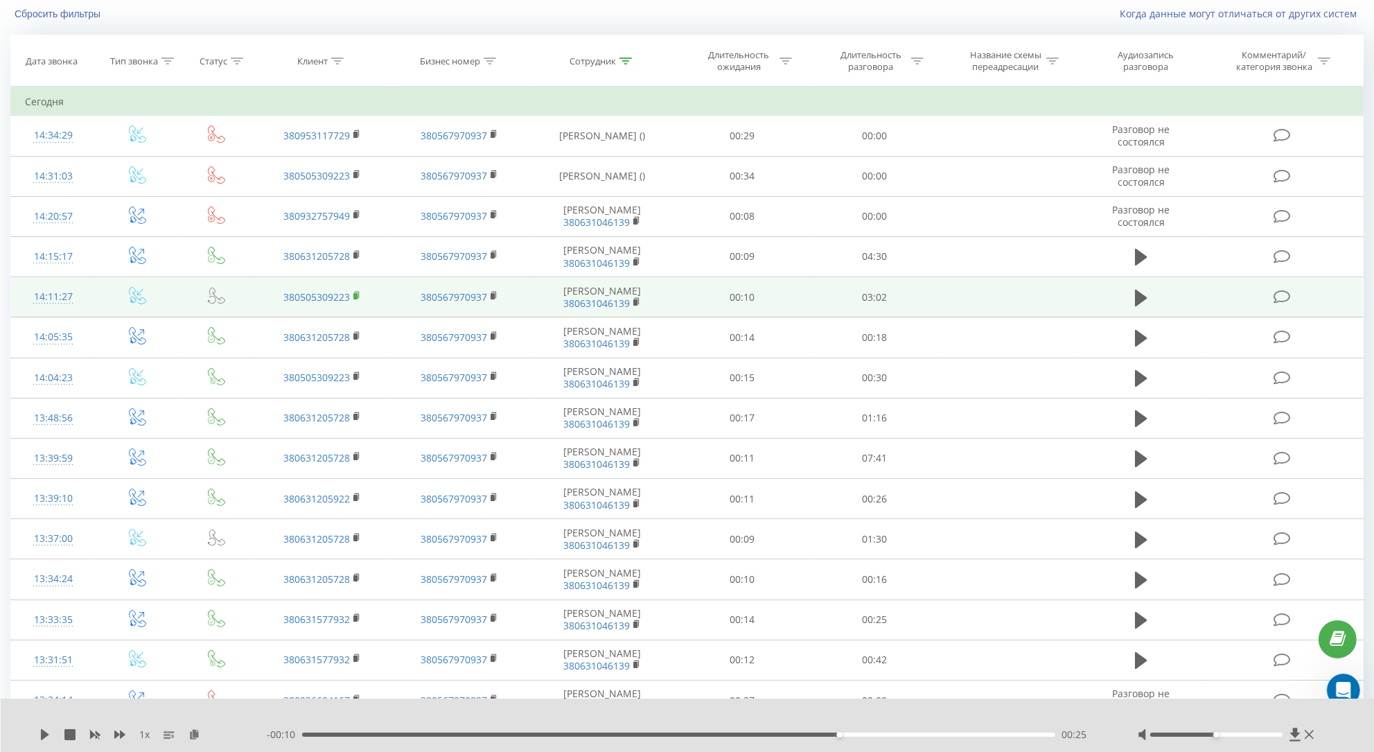
click at [354, 299] on rect at bounding box center [355, 296] width 4 height 6
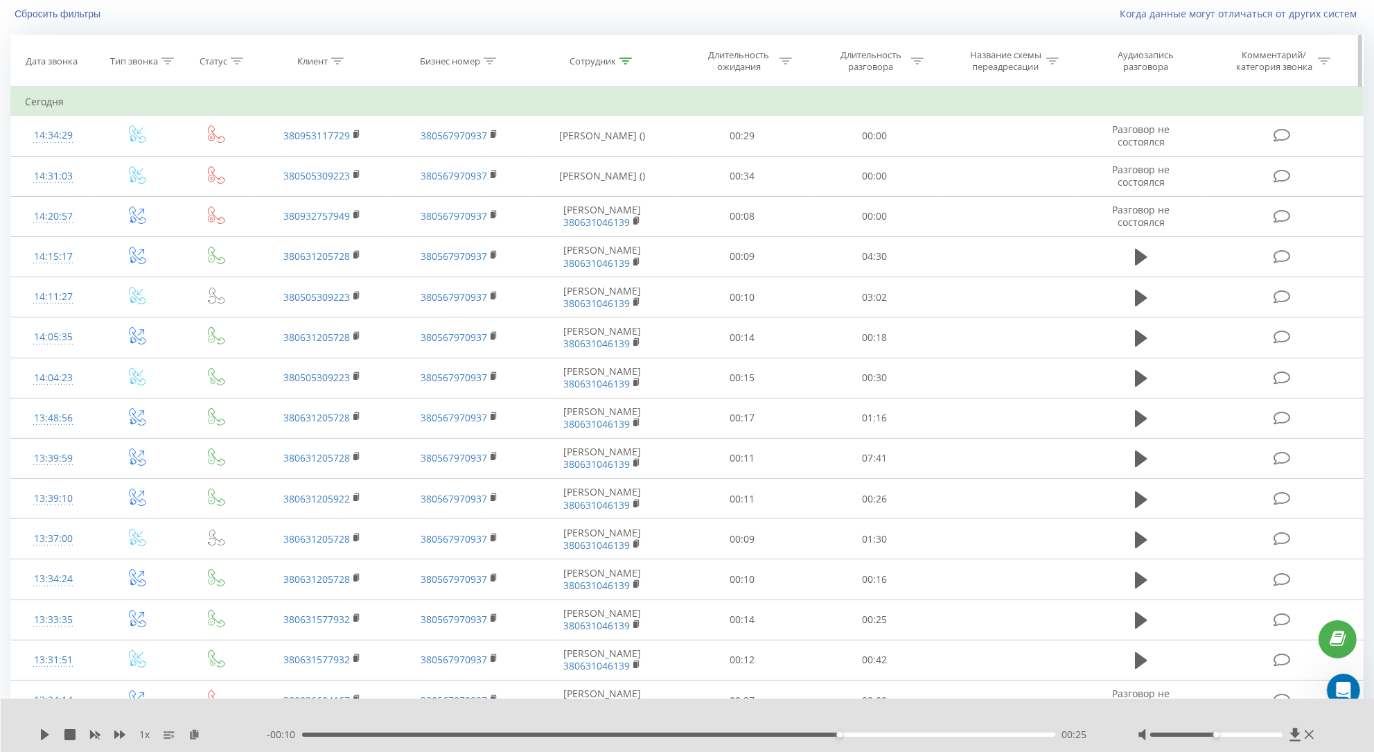
click at [632, 64] on icon at bounding box center [625, 61] width 12 height 7
drag, startPoint x: 606, startPoint y: 173, endPoint x: 497, endPoint y: 164, distance: 109.2
click at [542, 164] on input "[PERSON_NAME] [PERSON_NAME]" at bounding box center [603, 160] width 122 height 24
type input "цимбал"
click button "OK" at bounding box center [631, 187] width 59 height 17
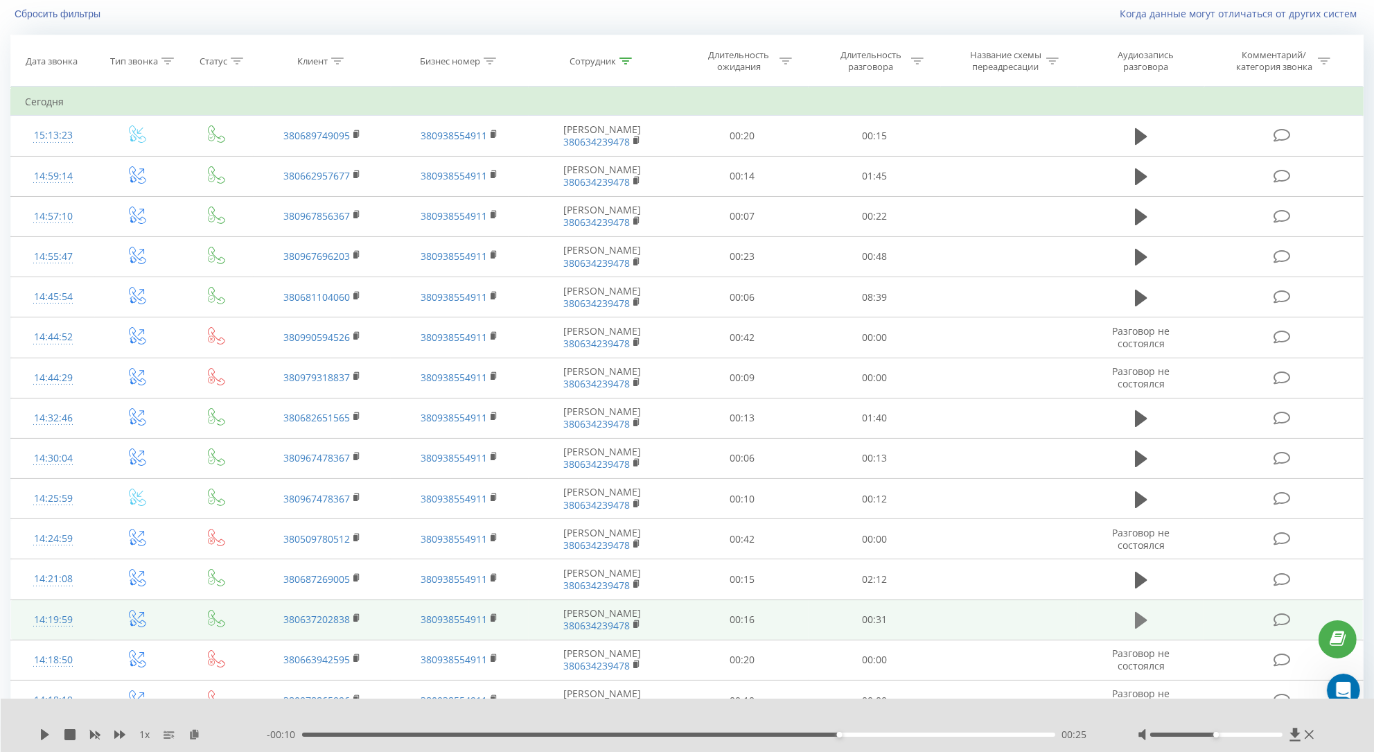
click at [1147, 630] on icon at bounding box center [1141, 619] width 12 height 19
click at [196, 720] on icon at bounding box center [194, 734] width 12 height 10
click at [1308, 720] on icon at bounding box center [1309, 734] width 9 height 11
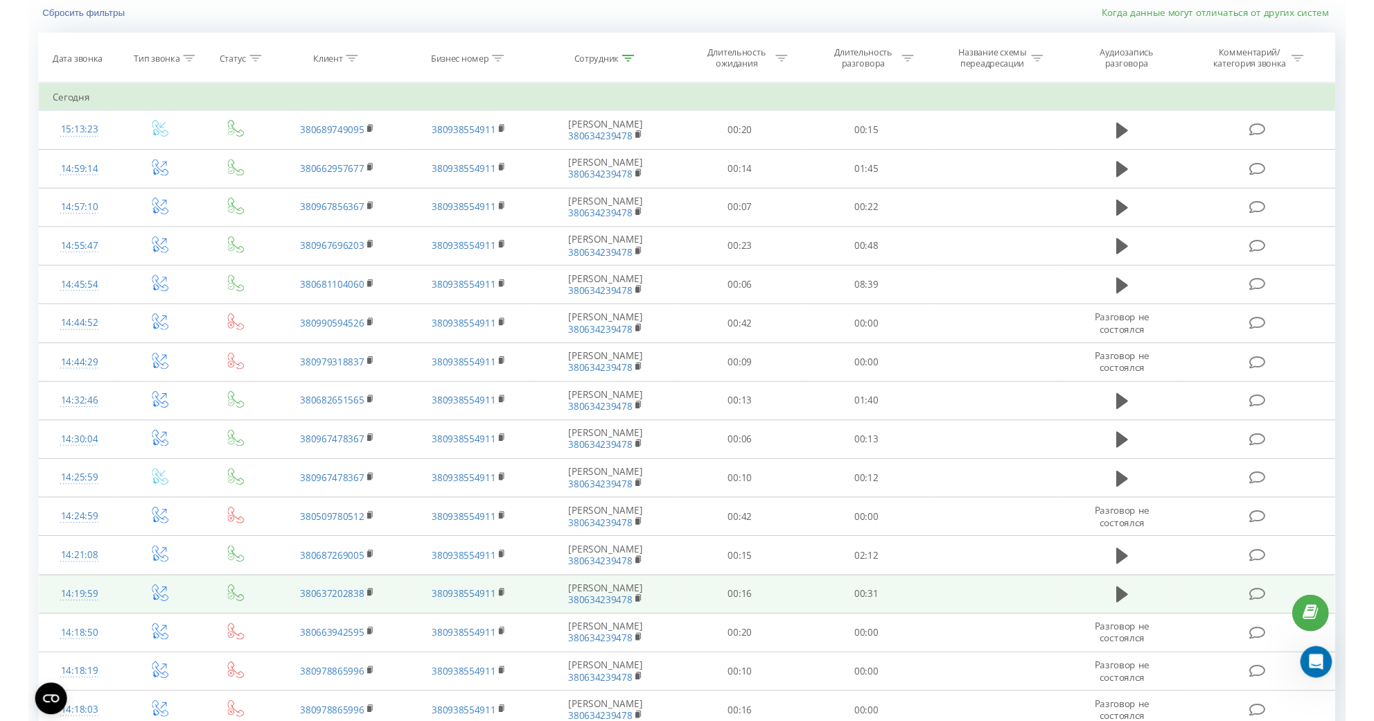
scroll to position [2004, 0]
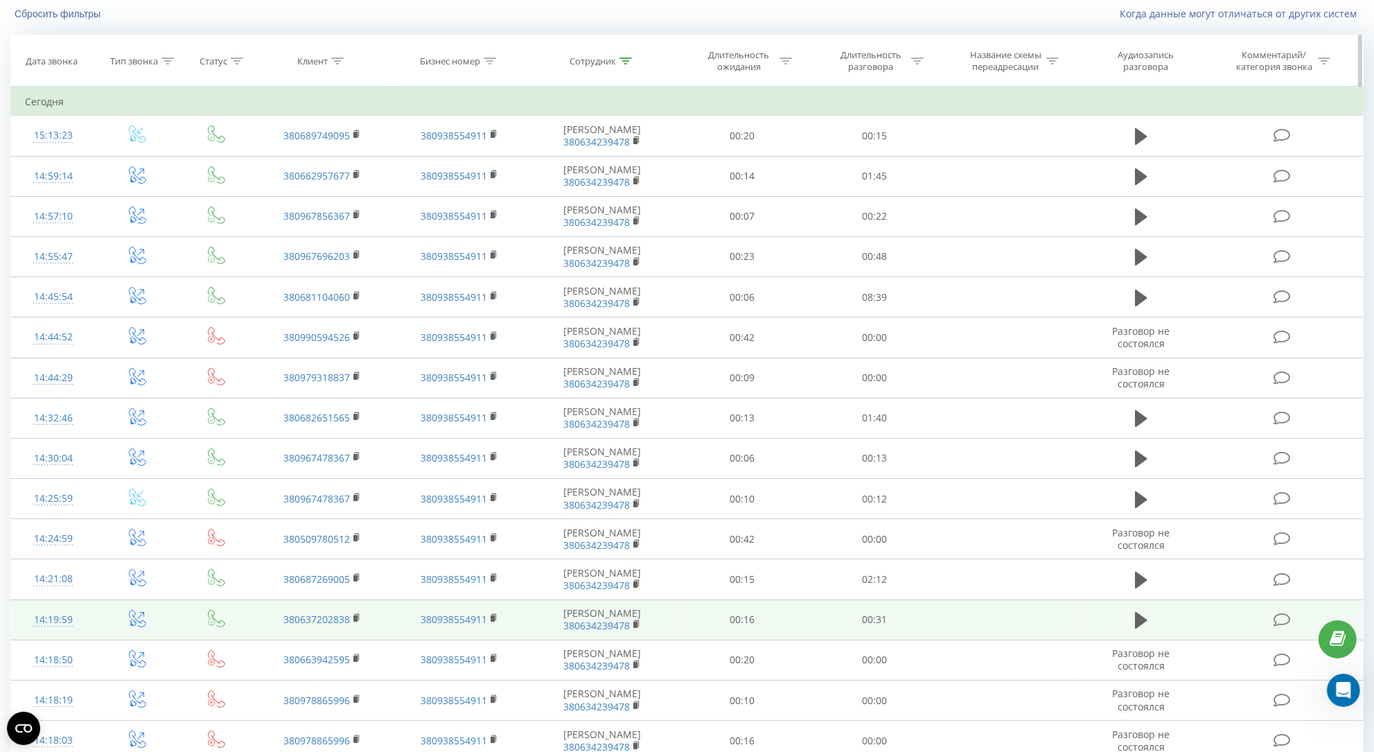
click at [623, 64] on icon at bounding box center [625, 61] width 12 height 7
drag, startPoint x: 578, startPoint y: 168, endPoint x: 506, endPoint y: 168, distance: 72.1
click at [542, 168] on input "цимбал" at bounding box center [603, 160] width 122 height 24
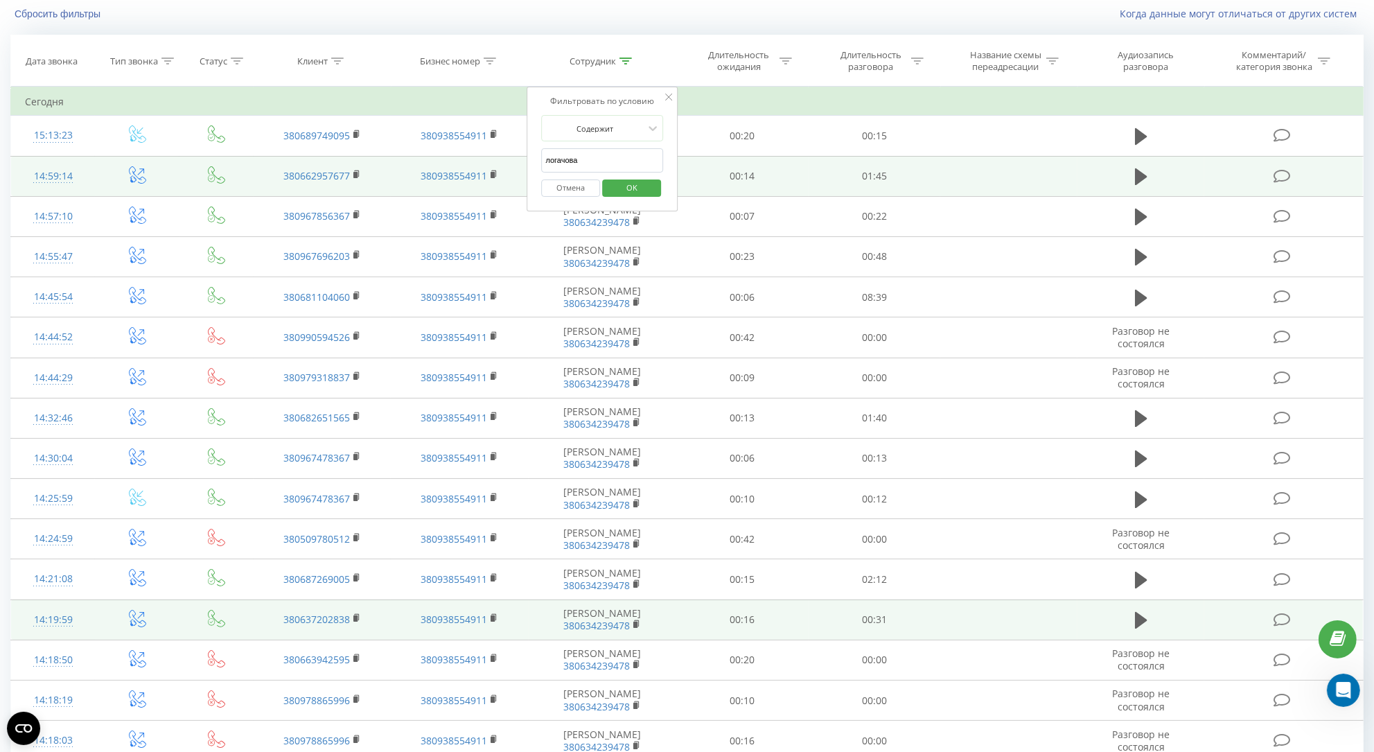
click button "OK" at bounding box center [631, 187] width 59 height 17
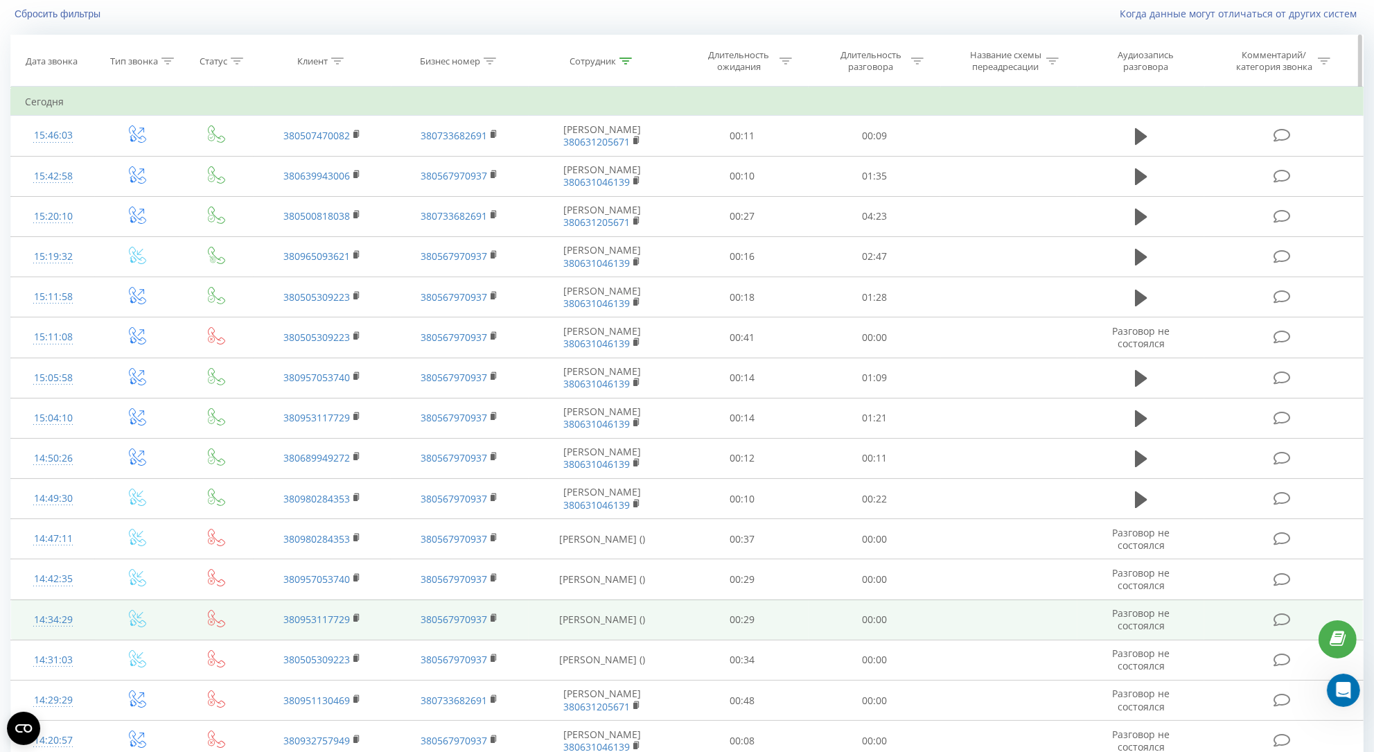
click at [629, 67] on div at bounding box center [625, 61] width 12 height 12
click at [601, 168] on input "логачова" at bounding box center [603, 160] width 122 height 24
type input "[PERSON_NAME] [PERSON_NAME]"
click button "OK" at bounding box center [631, 187] width 59 height 17
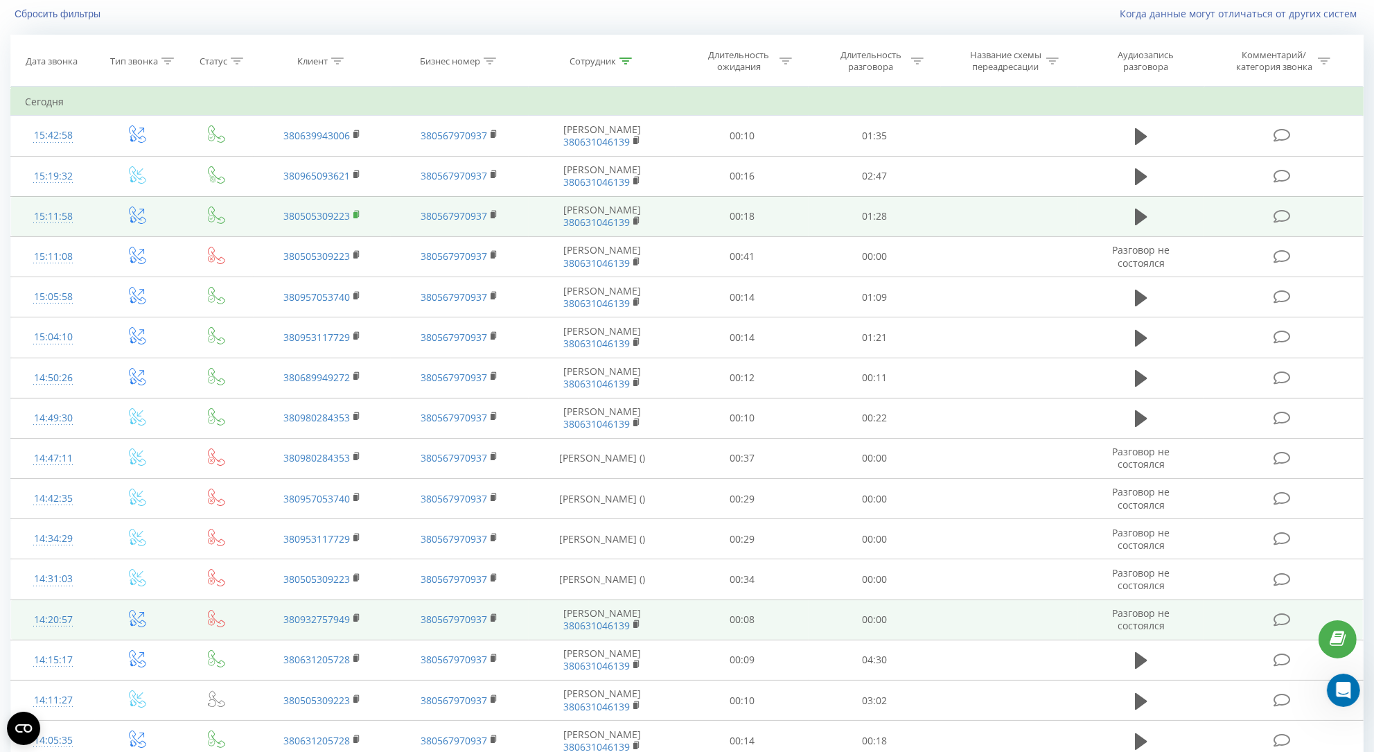
click at [353, 218] on rect at bounding box center [355, 215] width 4 height 6
